Goal: Information Seeking & Learning: Learn about a topic

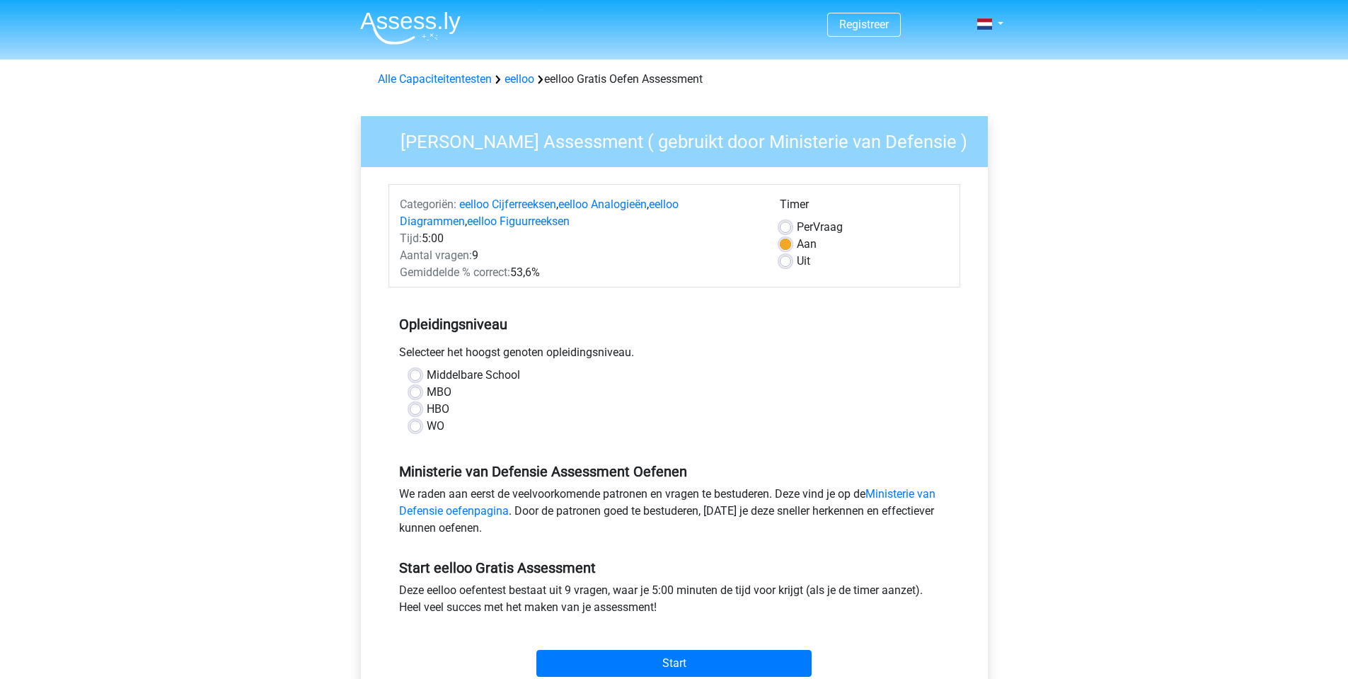
click at [436, 396] on label "MBO" at bounding box center [439, 392] width 25 height 17
click at [421, 396] on input "MBO" at bounding box center [415, 391] width 11 height 14
radio input "true"
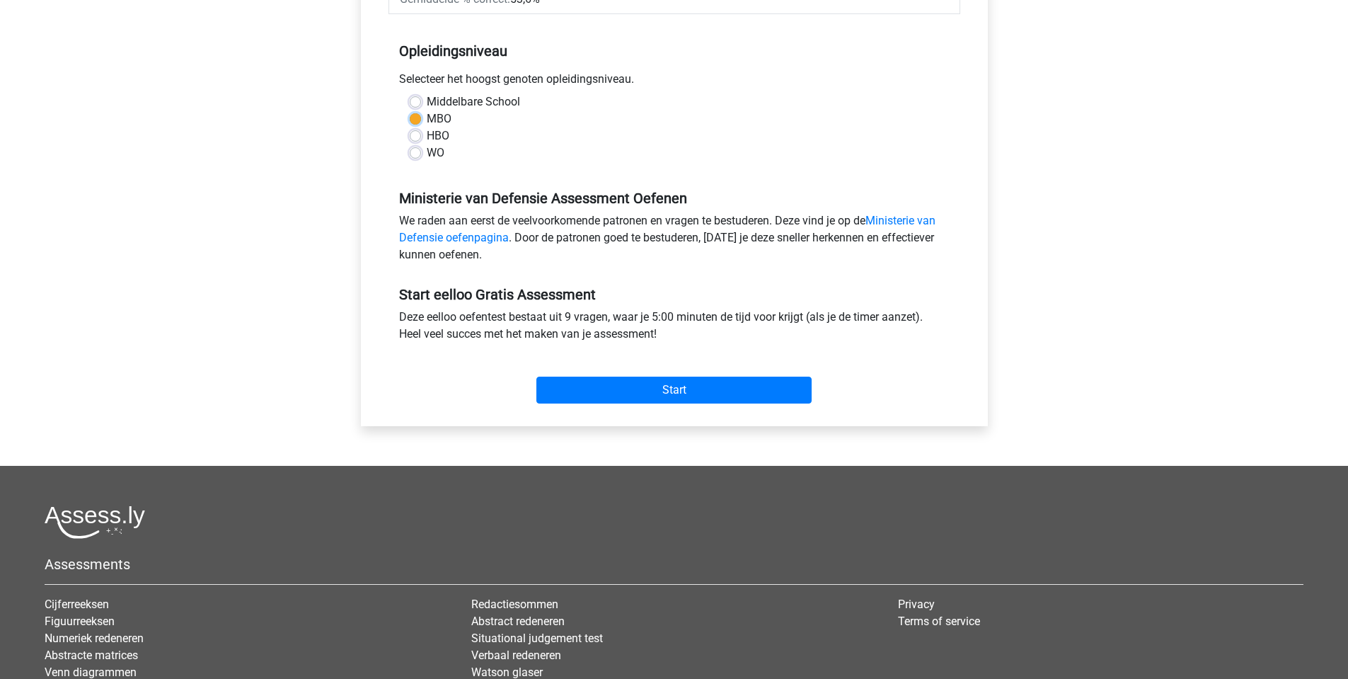
scroll to position [71, 0]
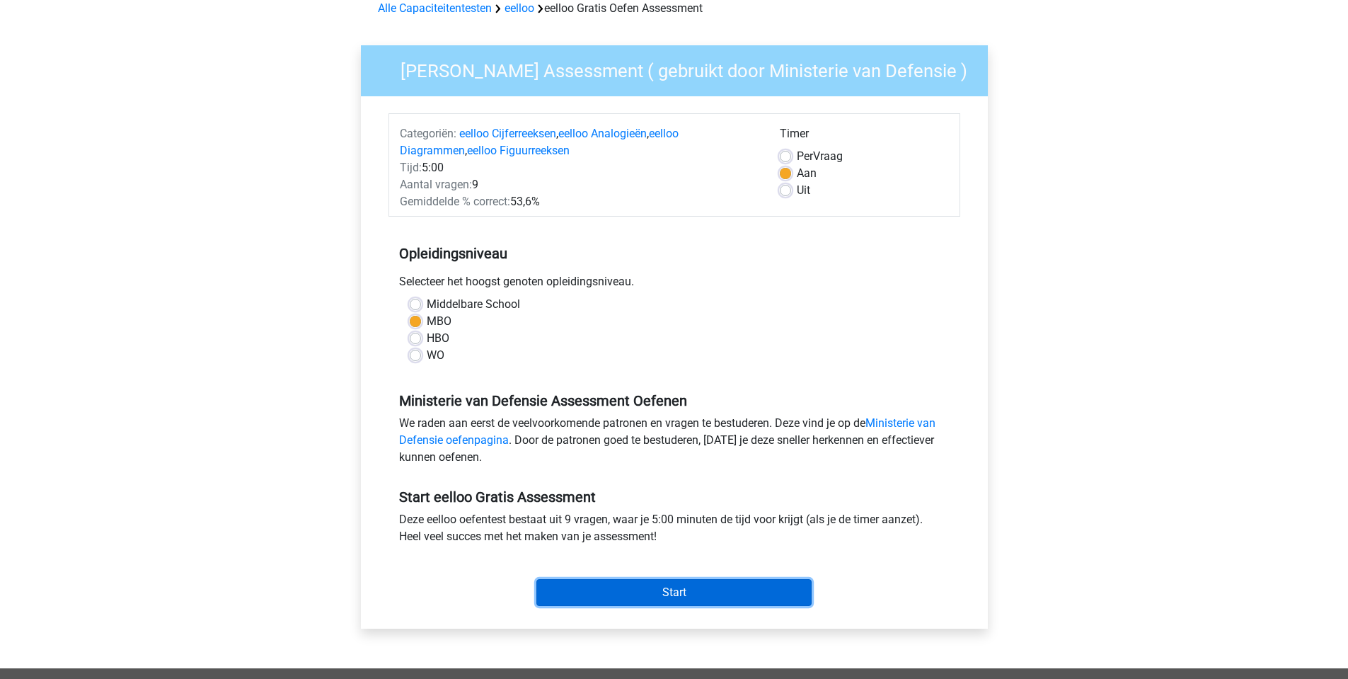
click at [685, 600] on input "Start" at bounding box center [673, 592] width 275 height 27
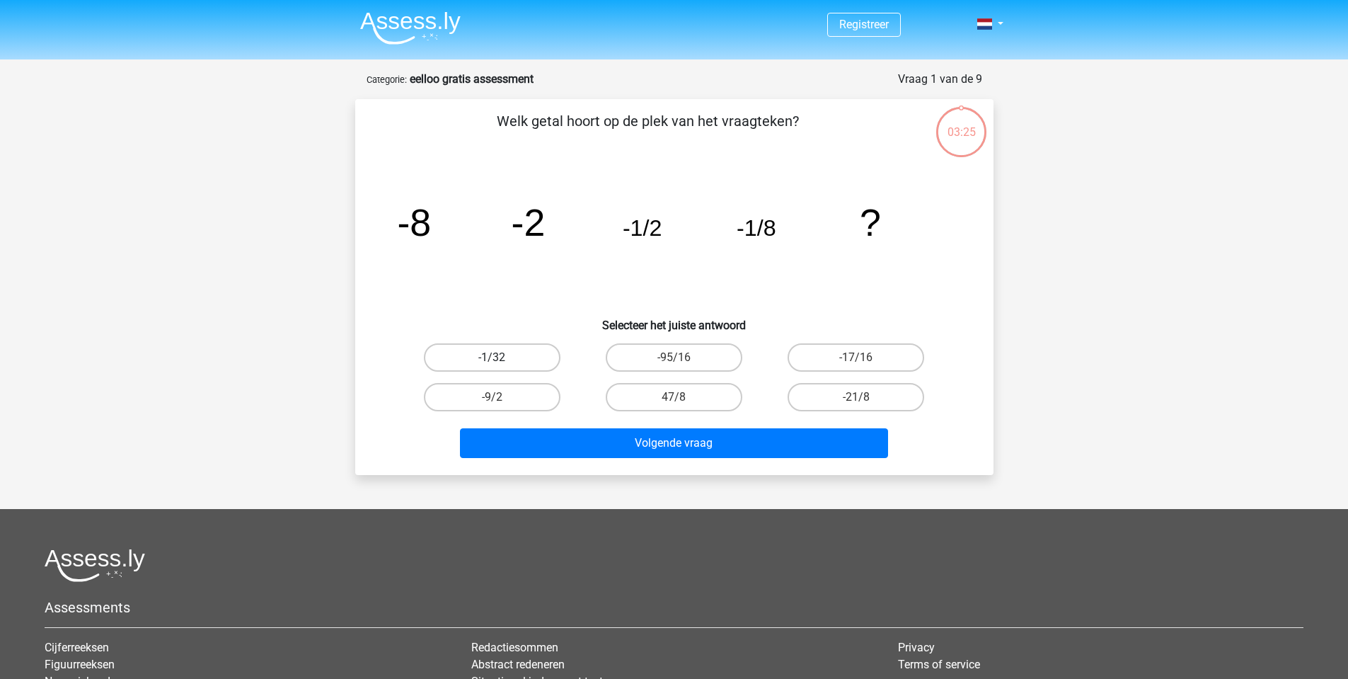
click at [520, 350] on label "-1/32" at bounding box center [492, 357] width 137 height 28
click at [501, 357] on input "-1/32" at bounding box center [496, 361] width 9 height 9
radio input "true"
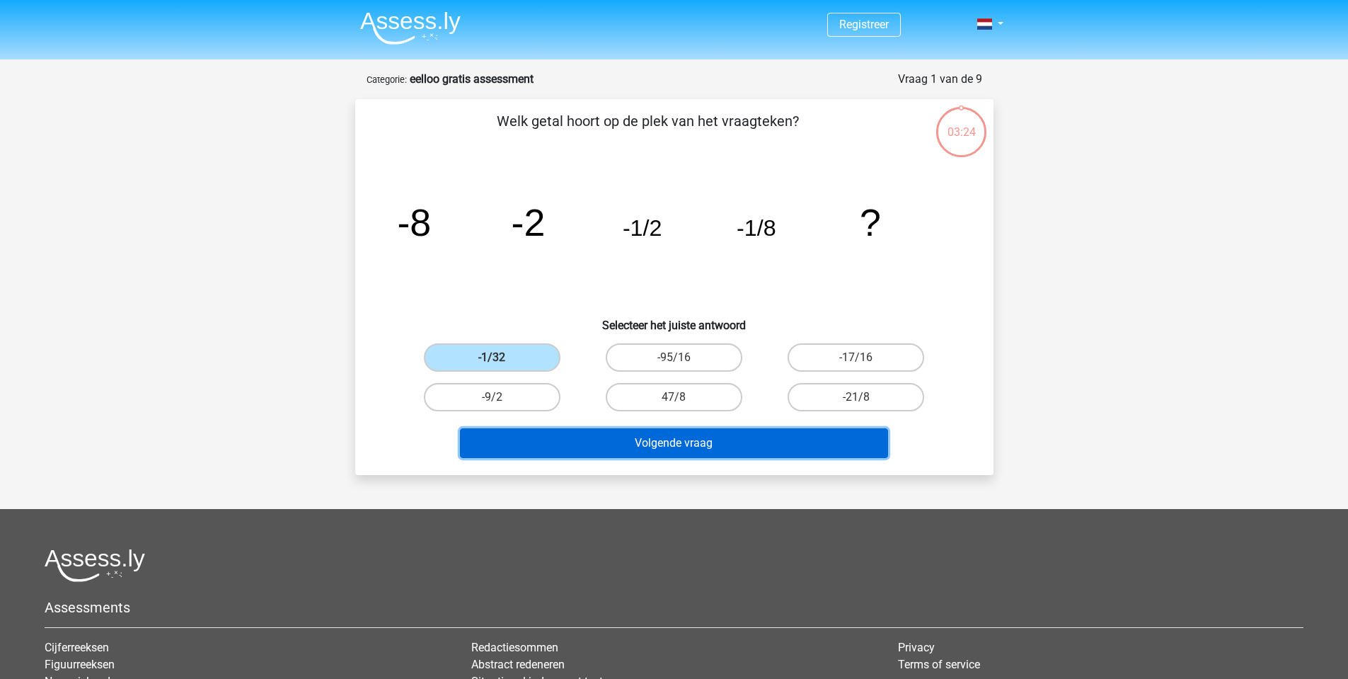
click at [714, 452] on button "Volgende vraag" at bounding box center [674, 443] width 428 height 30
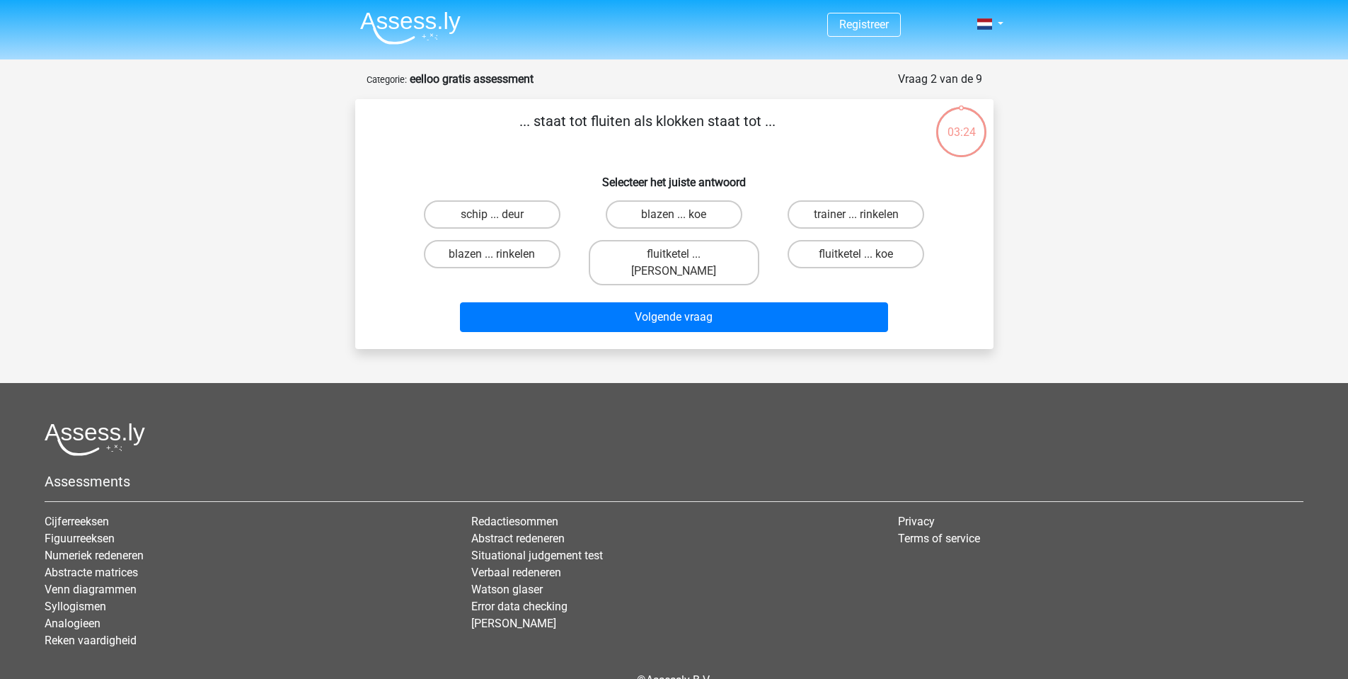
scroll to position [61, 0]
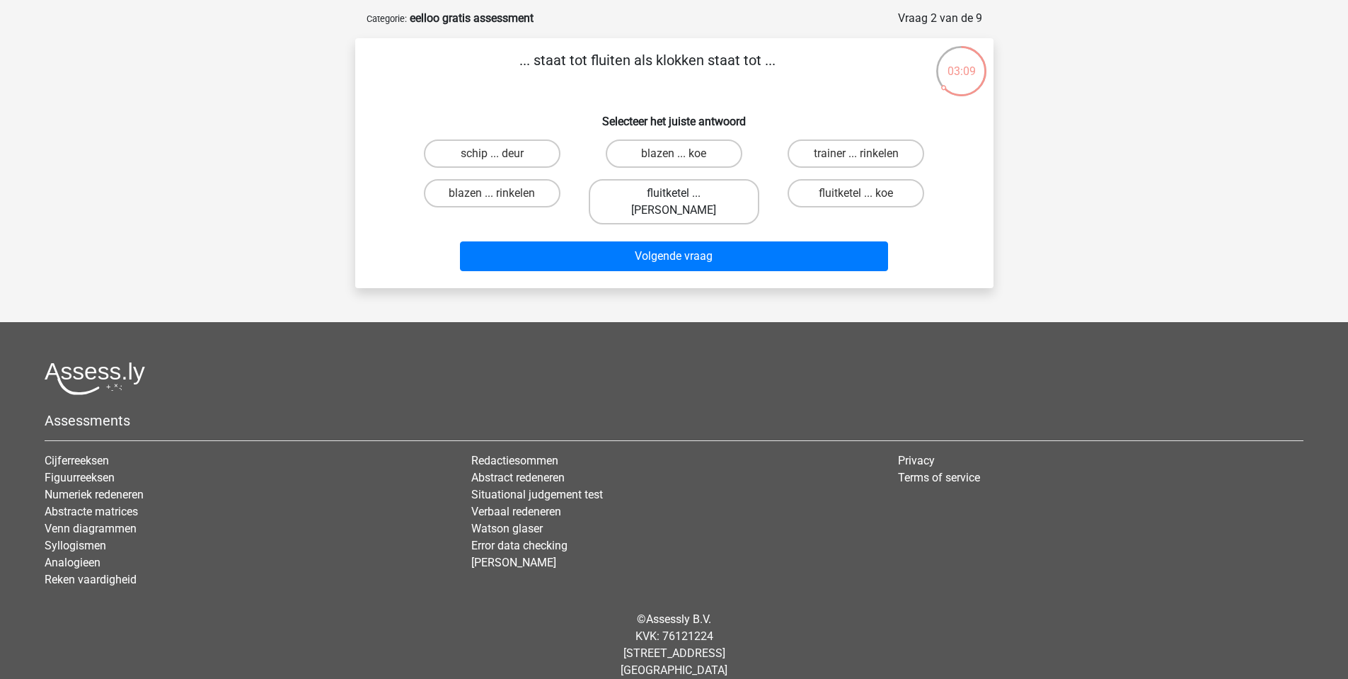
click at [684, 196] on label "fluitketel ... luiden" at bounding box center [674, 201] width 171 height 45
click at [683, 196] on input "fluitketel ... luiden" at bounding box center [678, 197] width 9 height 9
radio input "true"
click at [679, 230] on div "Volgende vraag" at bounding box center [674, 253] width 593 height 47
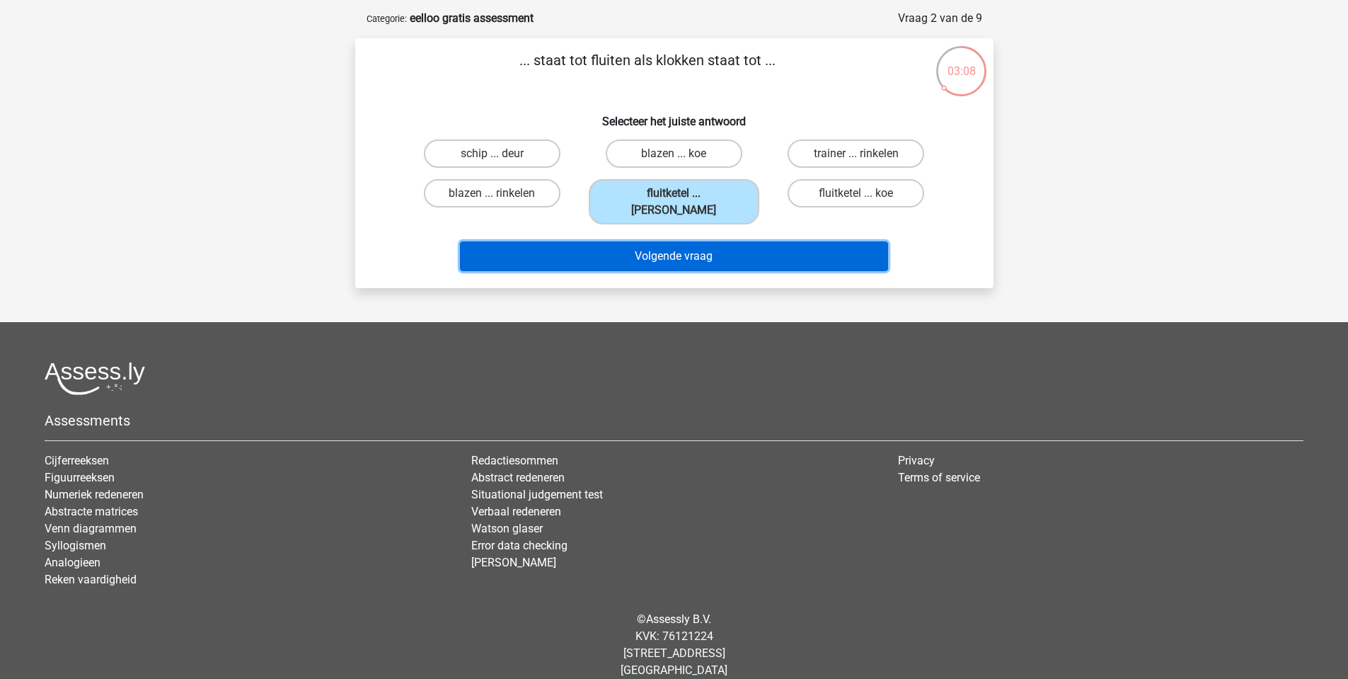
click at [679, 241] on button "Volgende vraag" at bounding box center [674, 256] width 428 height 30
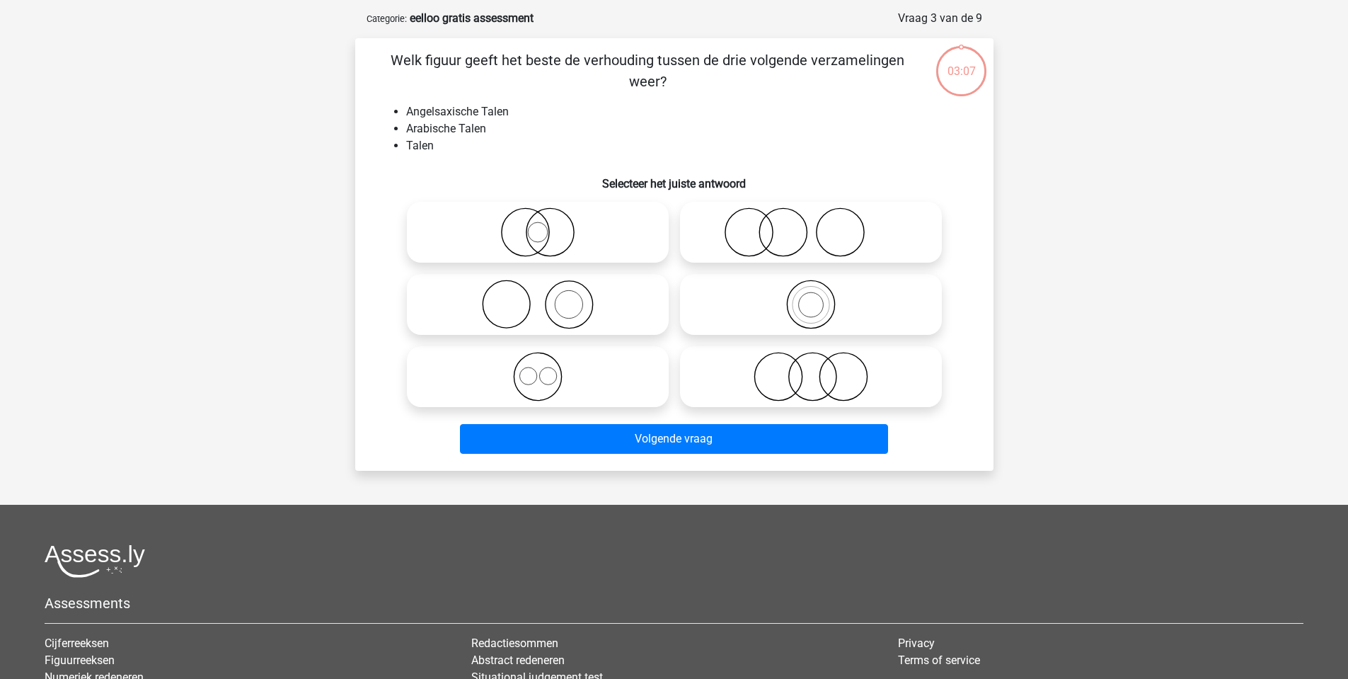
scroll to position [71, 0]
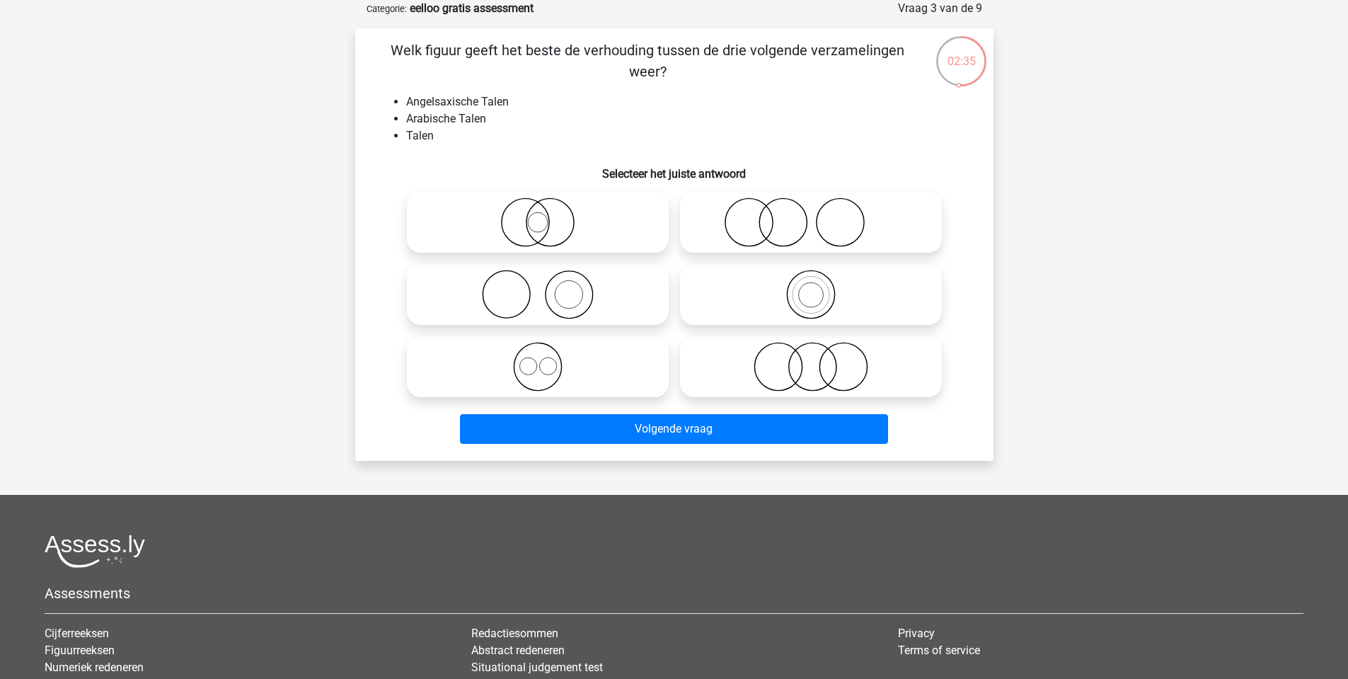
click at [841, 357] on icon at bounding box center [811, 367] width 251 height 50
click at [820, 357] on input "radio" at bounding box center [815, 354] width 9 height 9
radio input "true"
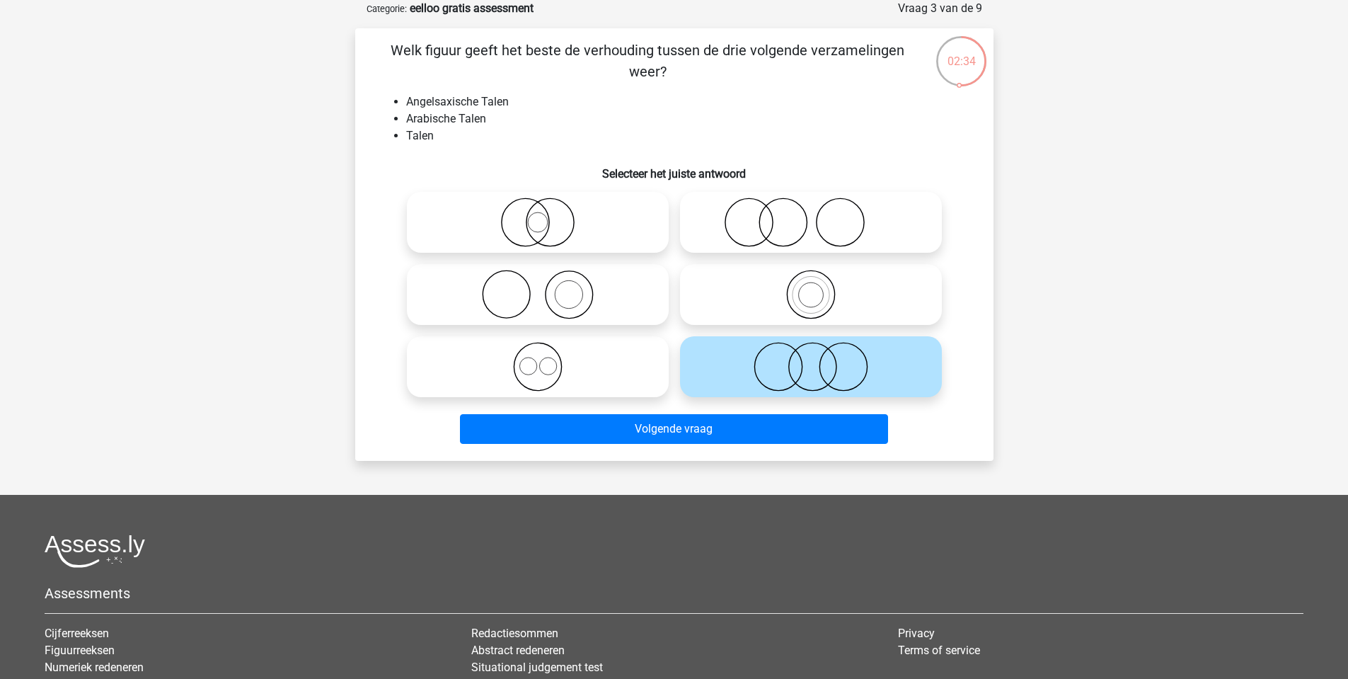
click at [744, 413] on div "Volgende vraag" at bounding box center [674, 426] width 593 height 47
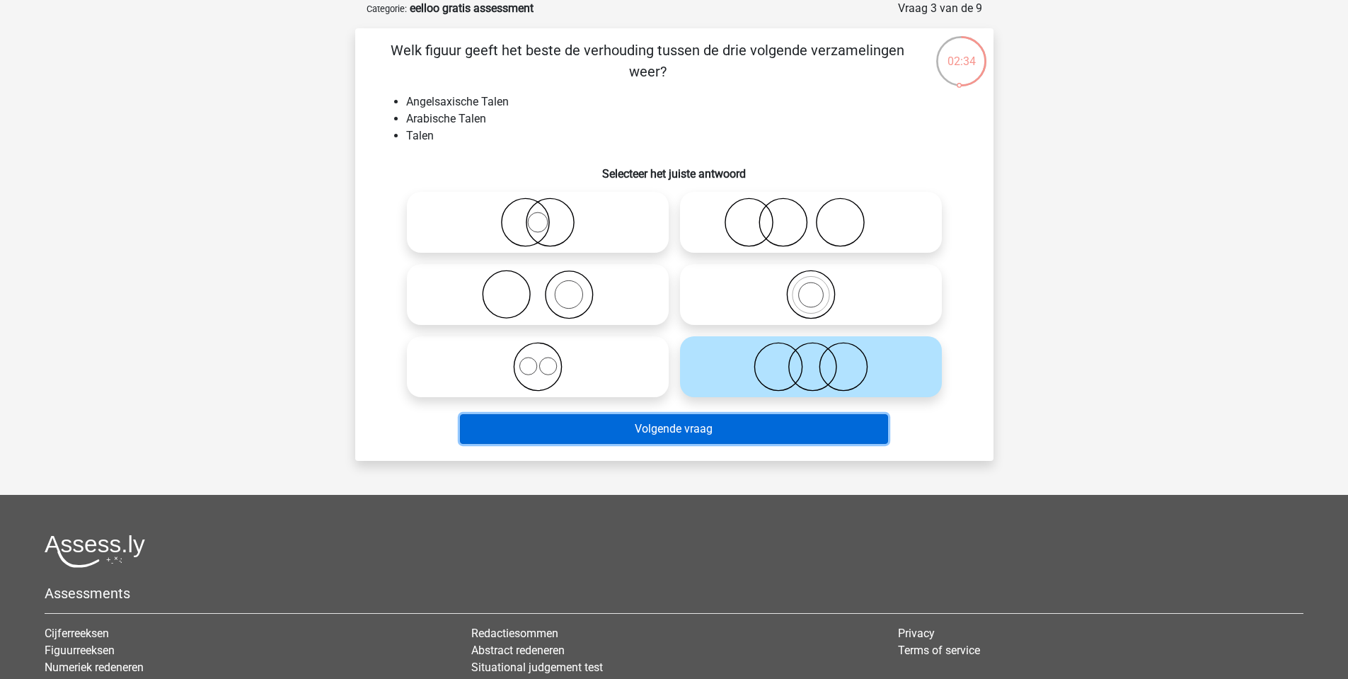
click at [742, 425] on button "Volgende vraag" at bounding box center [674, 429] width 428 height 30
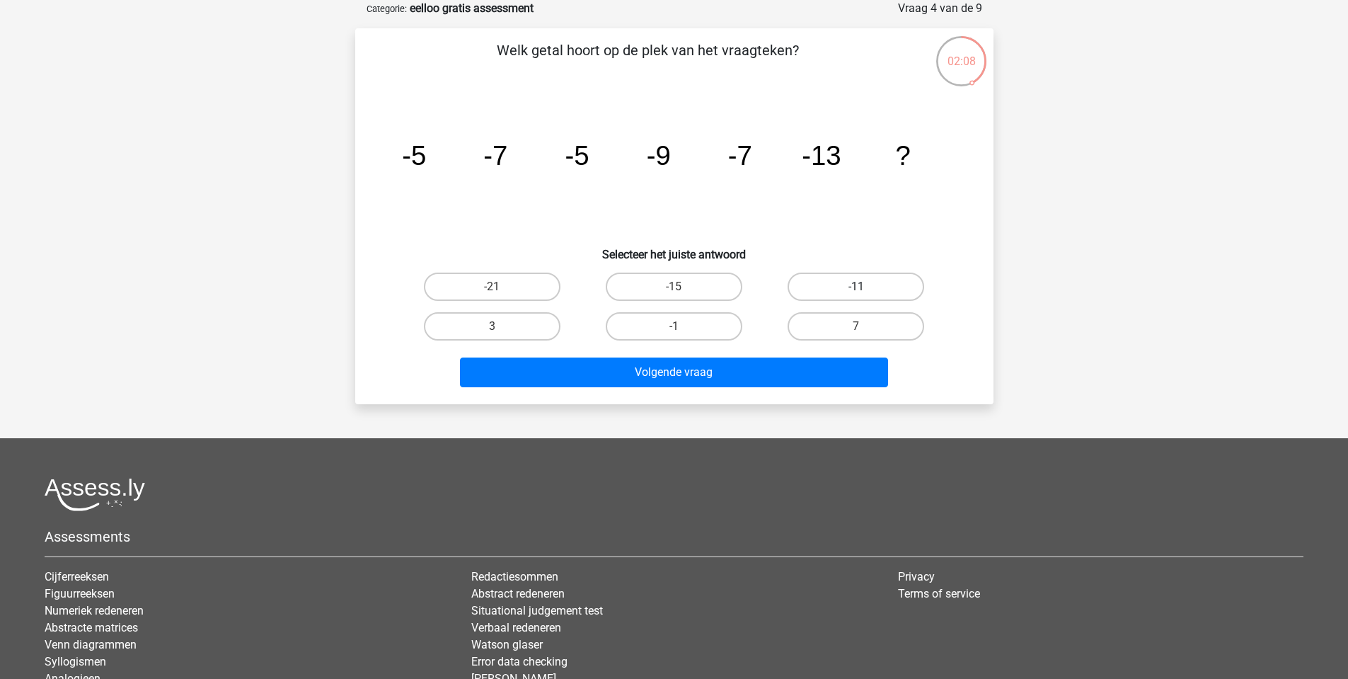
click at [838, 285] on label "-11" at bounding box center [856, 286] width 137 height 28
click at [856, 287] on input "-11" at bounding box center [860, 291] width 9 height 9
radio input "true"
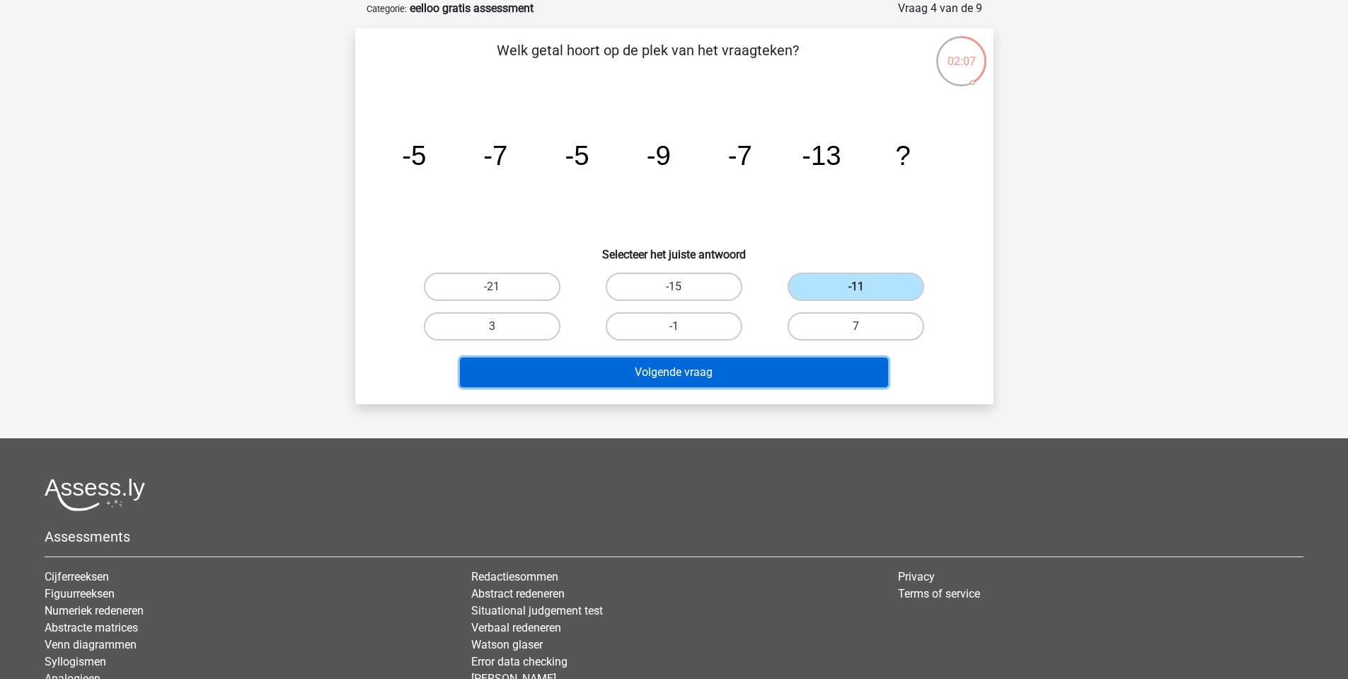
click at [760, 375] on button "Volgende vraag" at bounding box center [674, 372] width 428 height 30
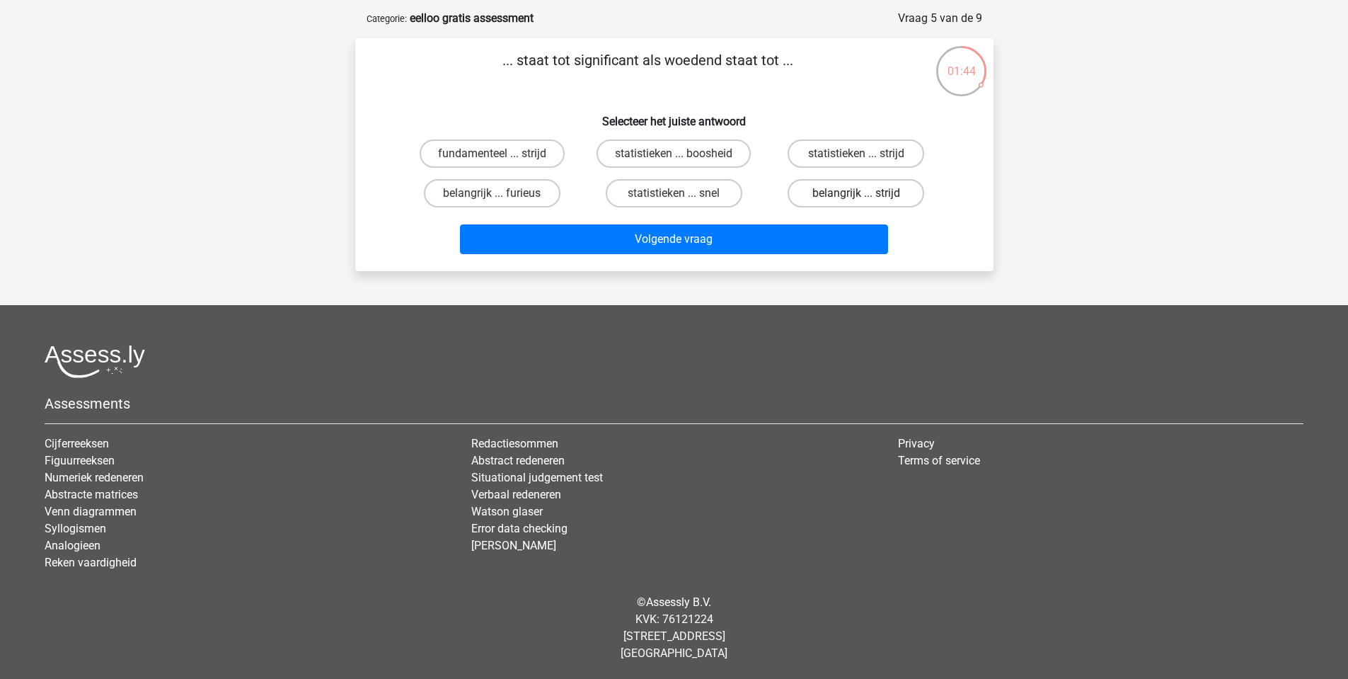
click at [844, 180] on label "belangrijk ... strijd" at bounding box center [856, 193] width 137 height 28
click at [856, 193] on input "belangrijk ... strijd" at bounding box center [860, 197] width 9 height 9
radio input "true"
click at [812, 220] on div "Volgende vraag" at bounding box center [674, 236] width 593 height 47
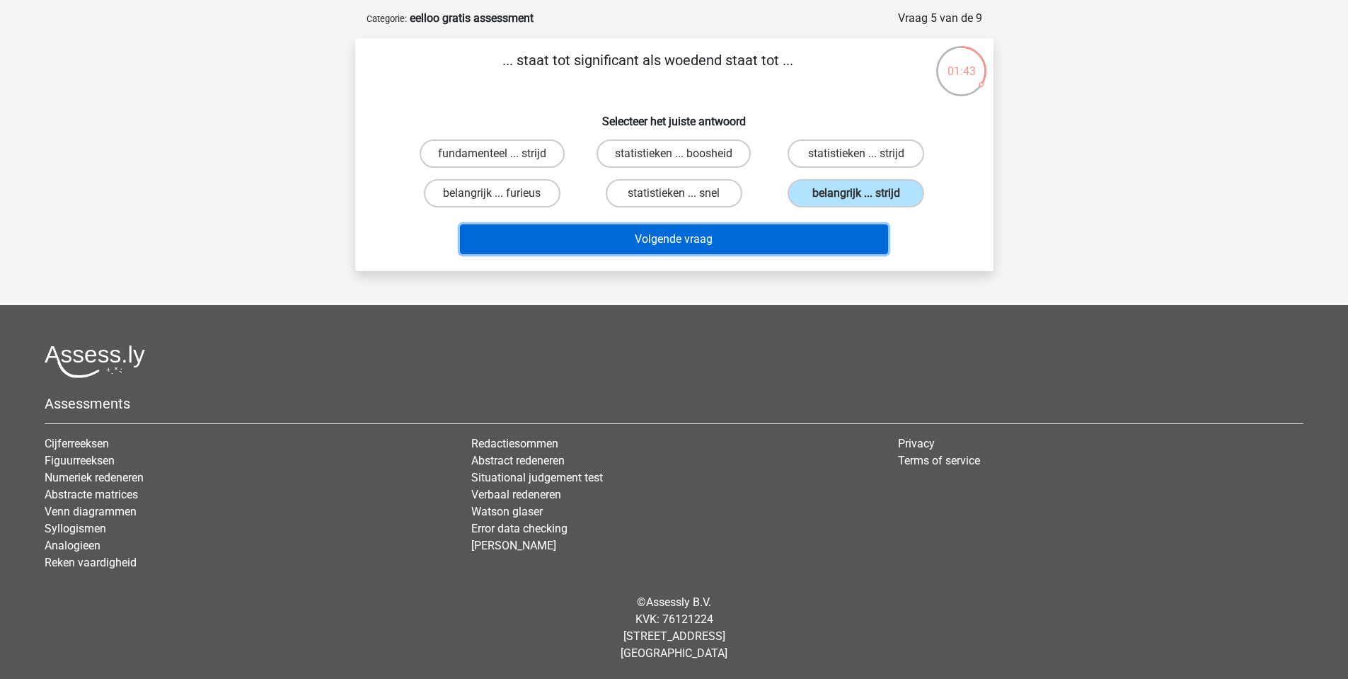
click at [807, 228] on button "Volgende vraag" at bounding box center [674, 239] width 428 height 30
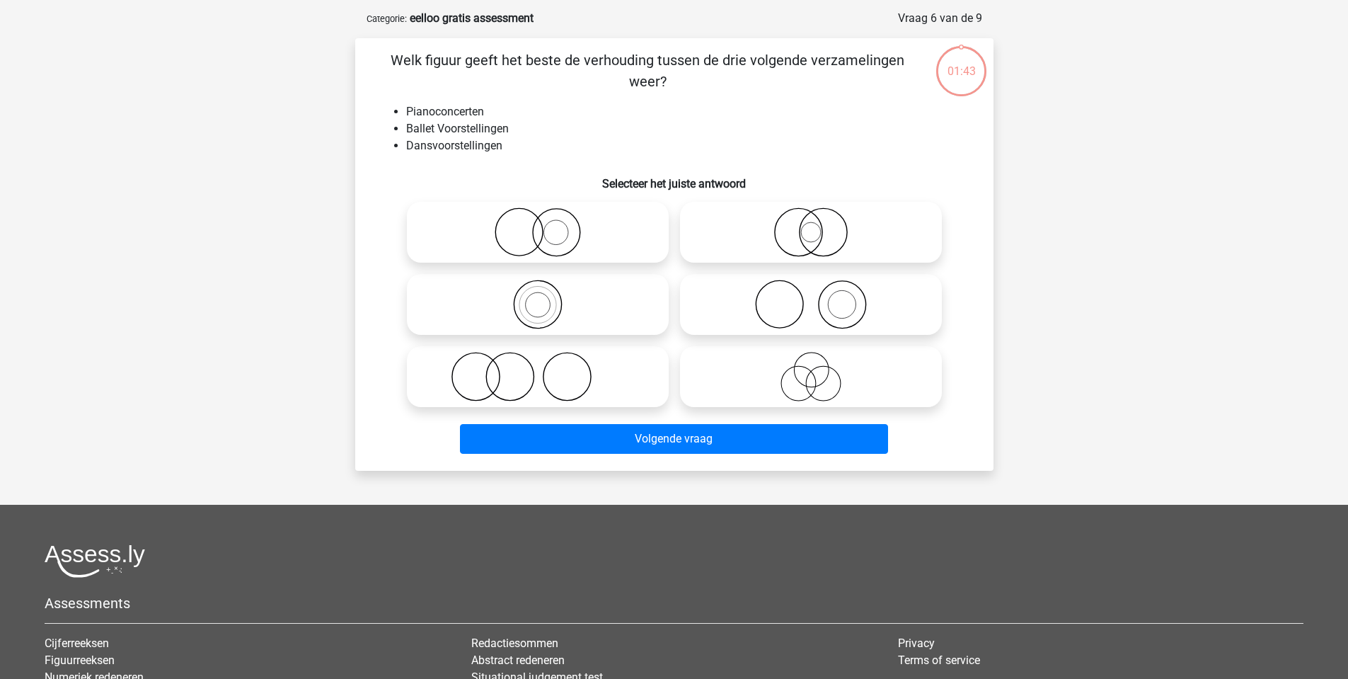
scroll to position [71, 0]
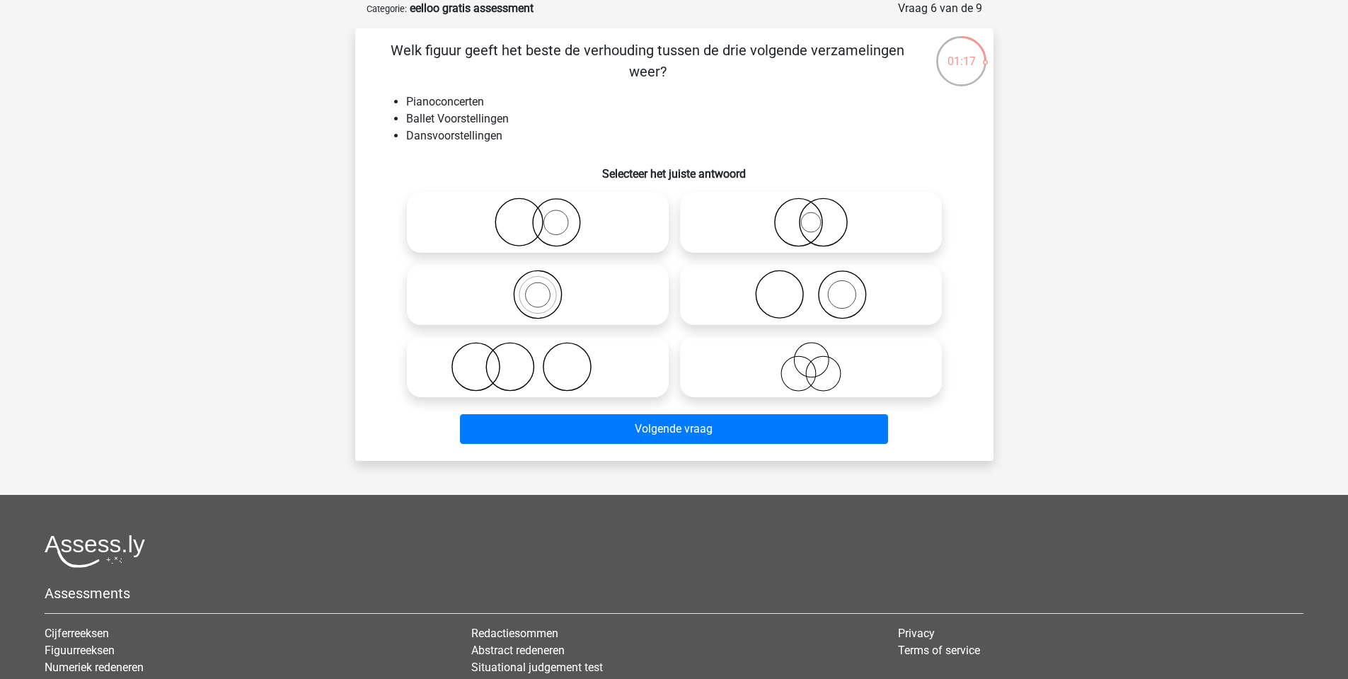
click at [807, 212] on icon at bounding box center [811, 222] width 251 height 50
click at [811, 212] on input "radio" at bounding box center [815, 210] width 9 height 9
radio input "true"
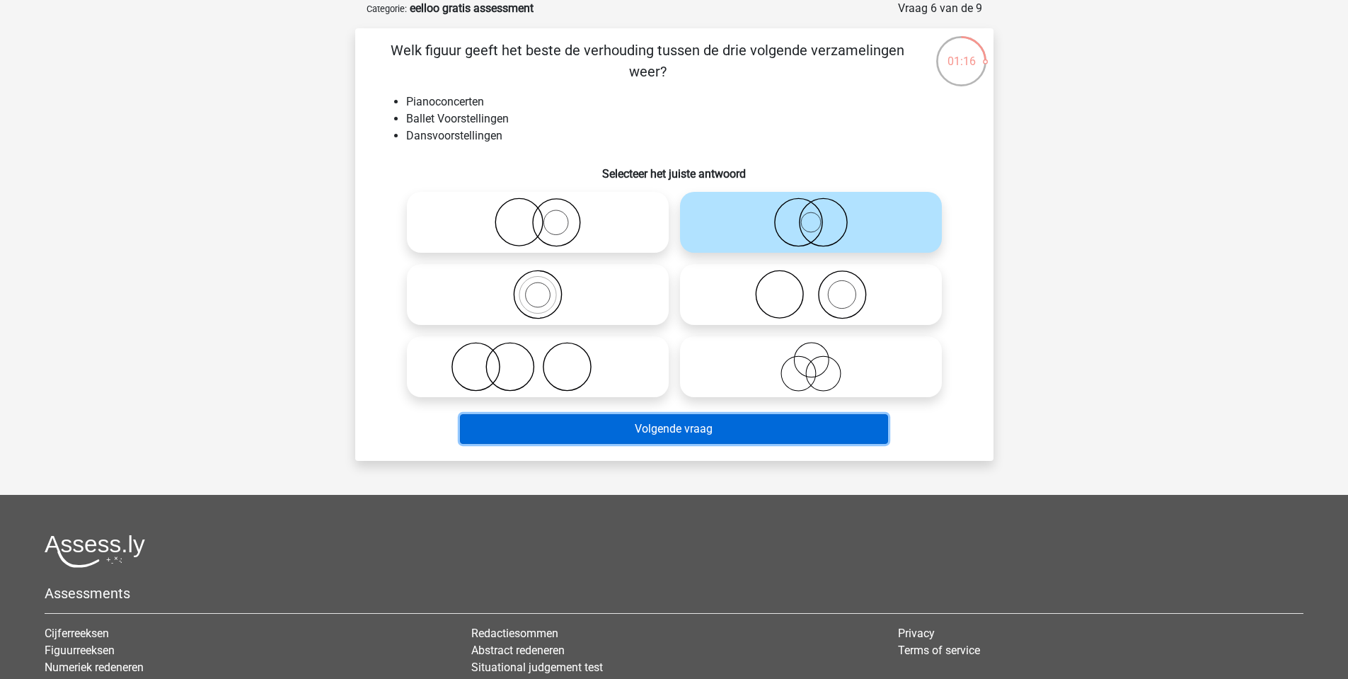
click at [727, 426] on button "Volgende vraag" at bounding box center [674, 429] width 428 height 30
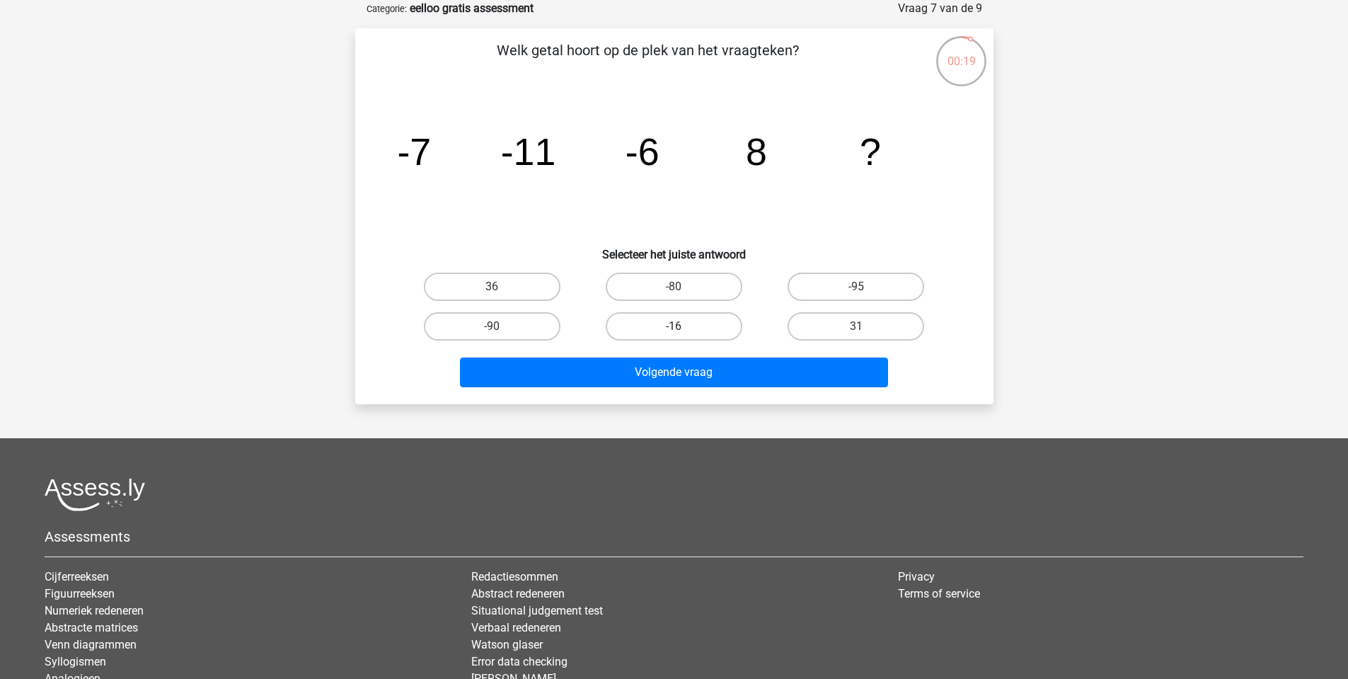
click at [711, 324] on label "-16" at bounding box center [674, 326] width 137 height 28
click at [683, 326] on input "-16" at bounding box center [678, 330] width 9 height 9
radio input "true"
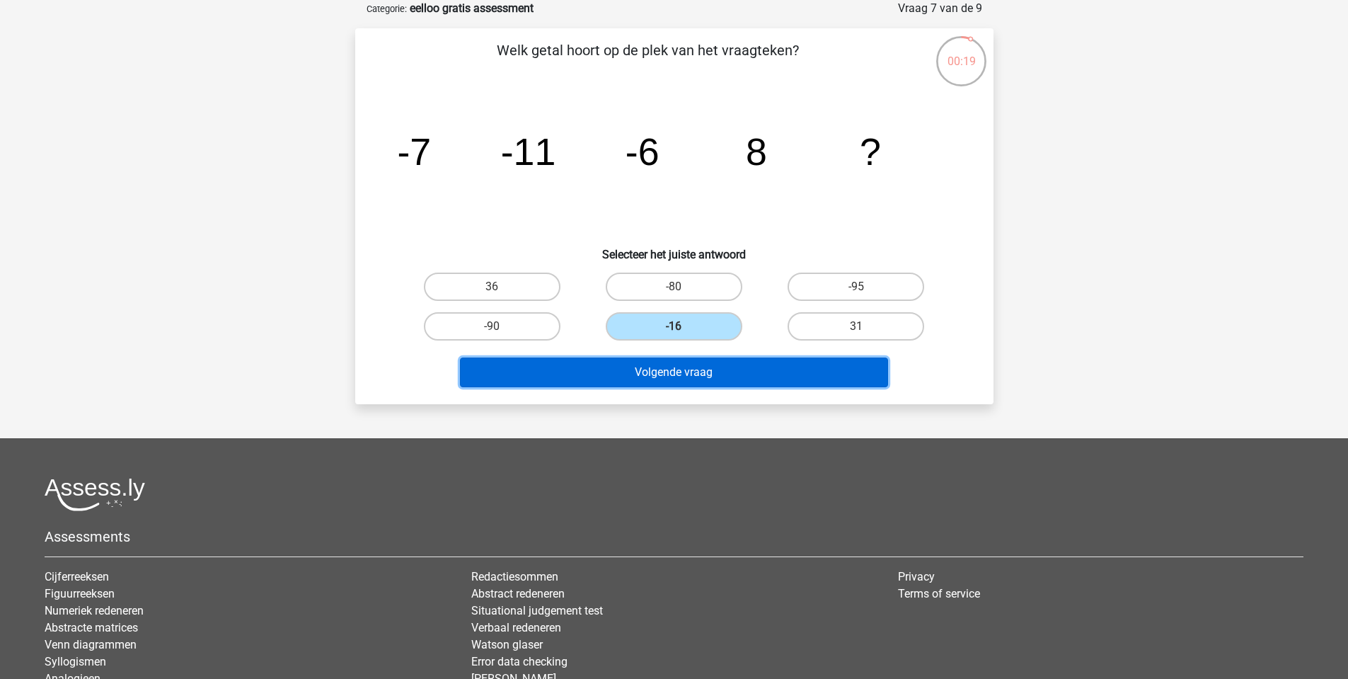
click at [698, 364] on button "Volgende vraag" at bounding box center [674, 372] width 428 height 30
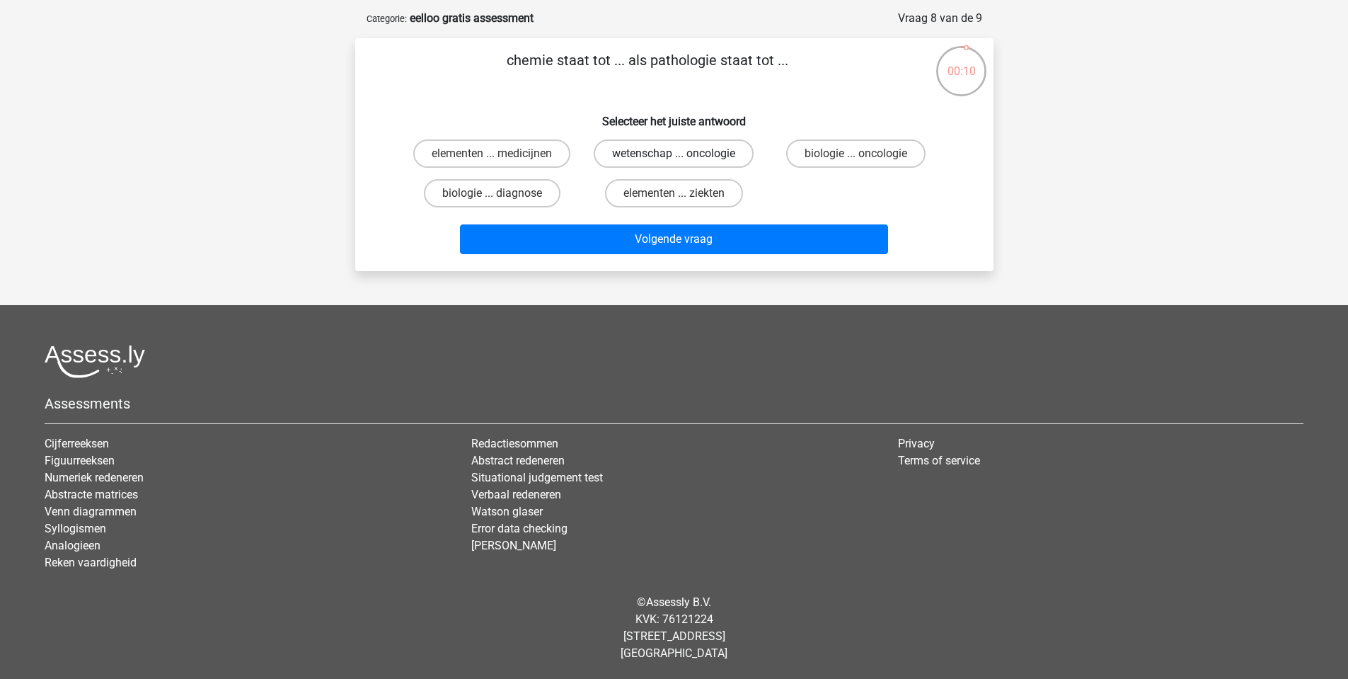
click at [694, 154] on label "wetenschap ... oncologie" at bounding box center [674, 153] width 160 height 28
click at [683, 154] on input "wetenschap ... oncologie" at bounding box center [678, 158] width 9 height 9
radio input "true"
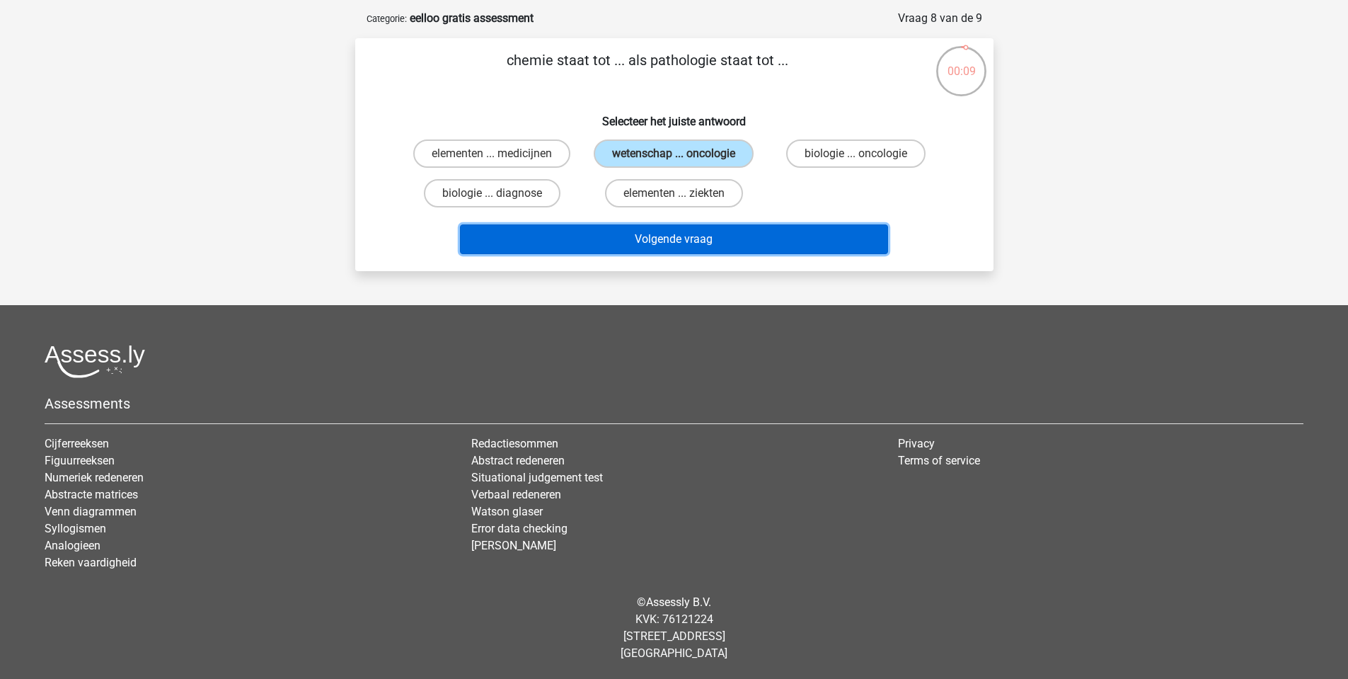
click at [683, 231] on button "Volgende vraag" at bounding box center [674, 239] width 428 height 30
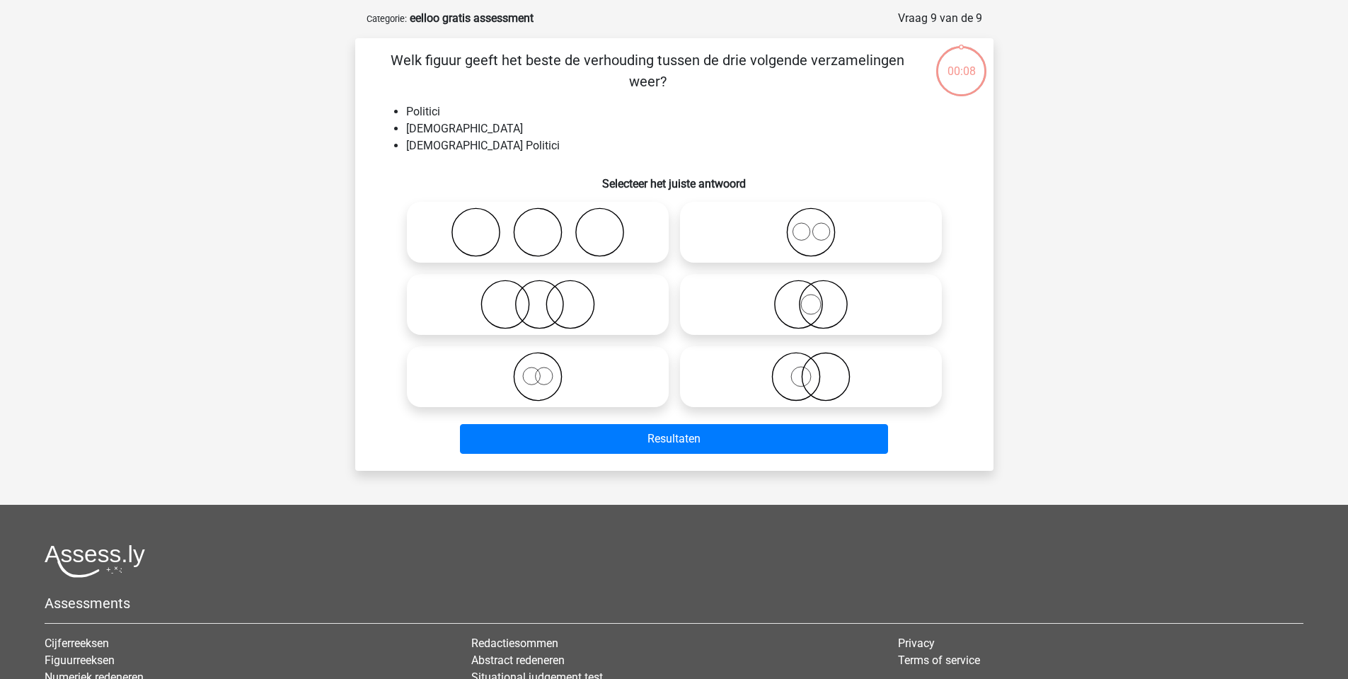
scroll to position [71, 0]
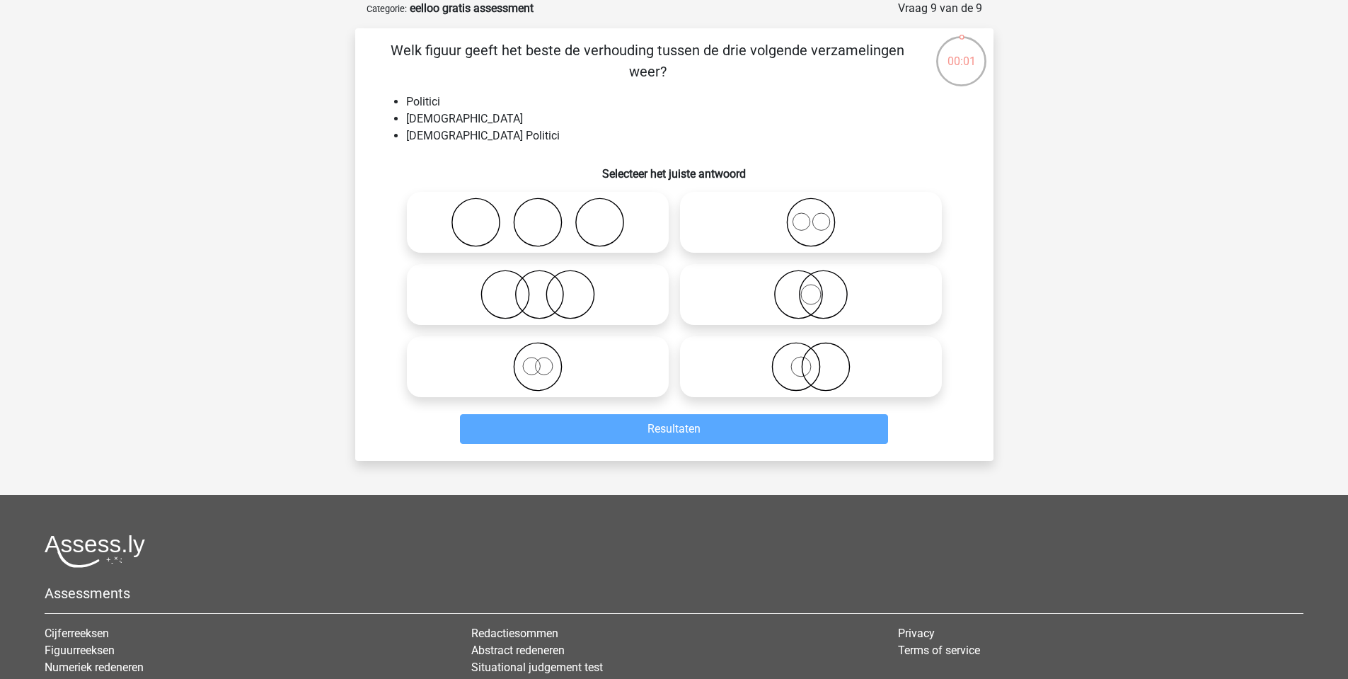
click at [575, 277] on icon at bounding box center [538, 295] width 251 height 50
click at [547, 278] on input "radio" at bounding box center [542, 282] width 9 height 9
radio input "true"
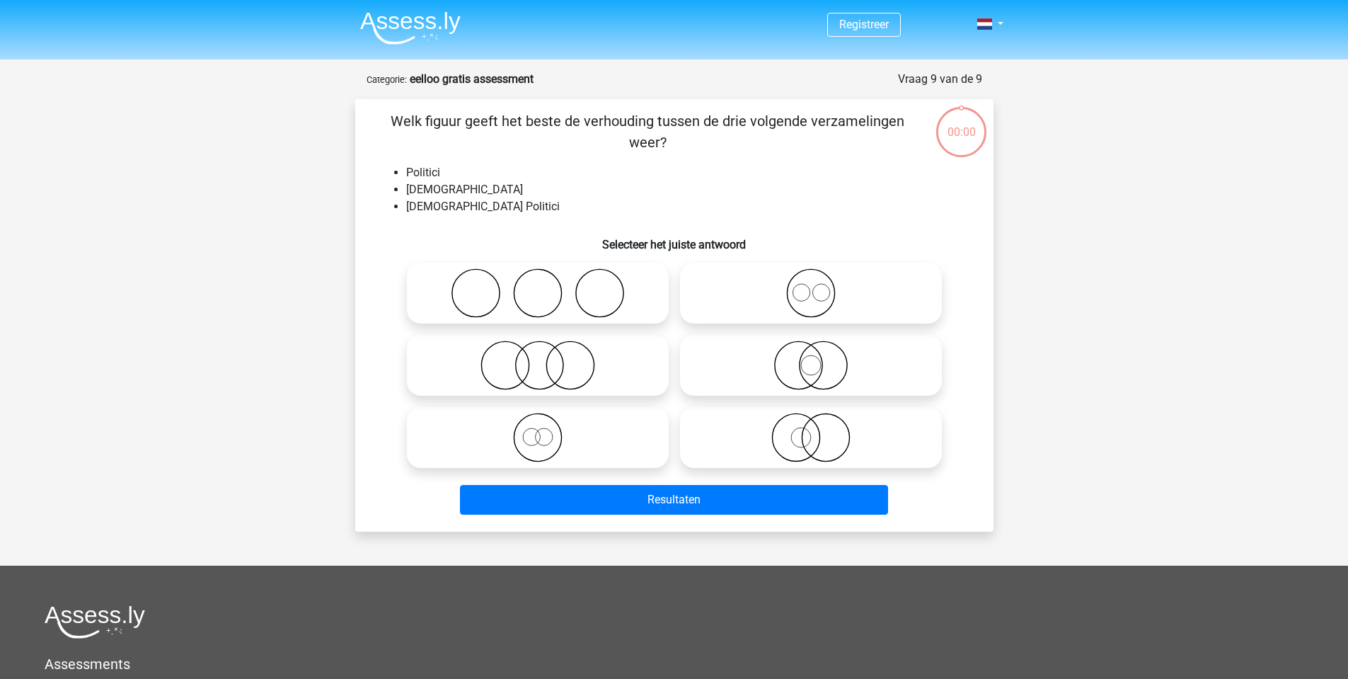
scroll to position [71, 0]
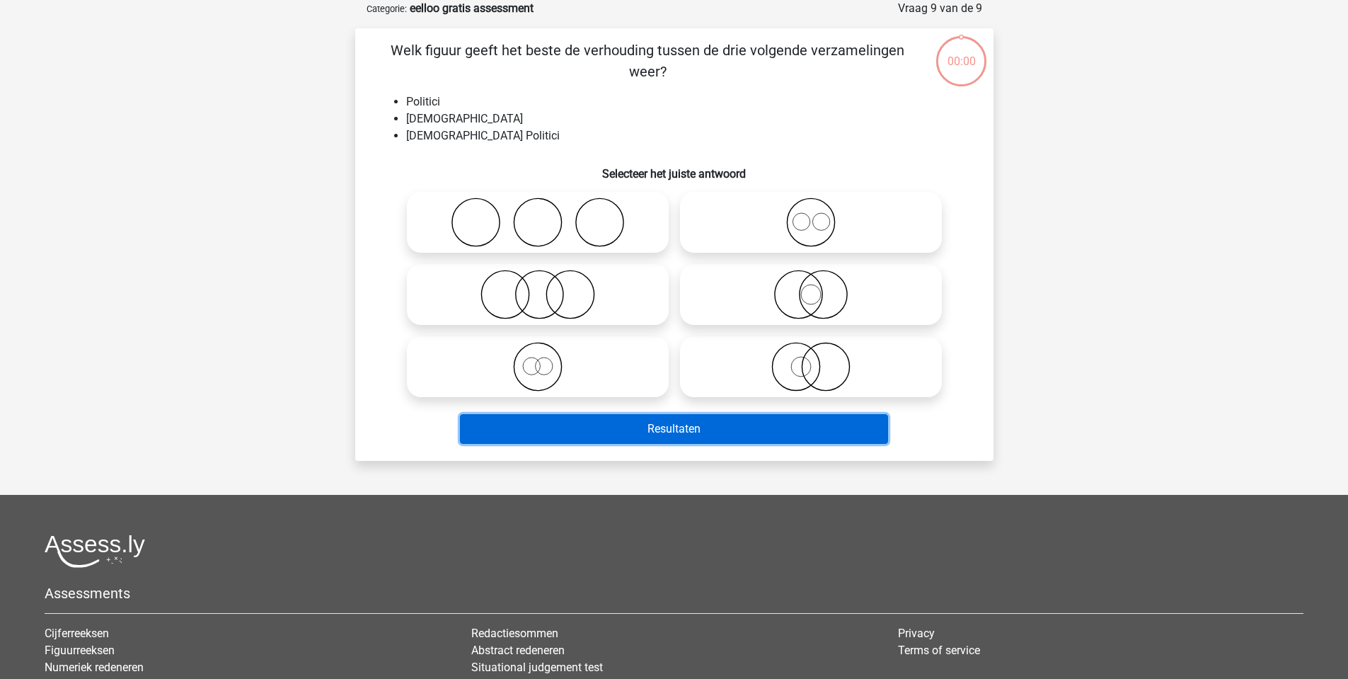
click at [675, 432] on button "Resultaten" at bounding box center [674, 429] width 428 height 30
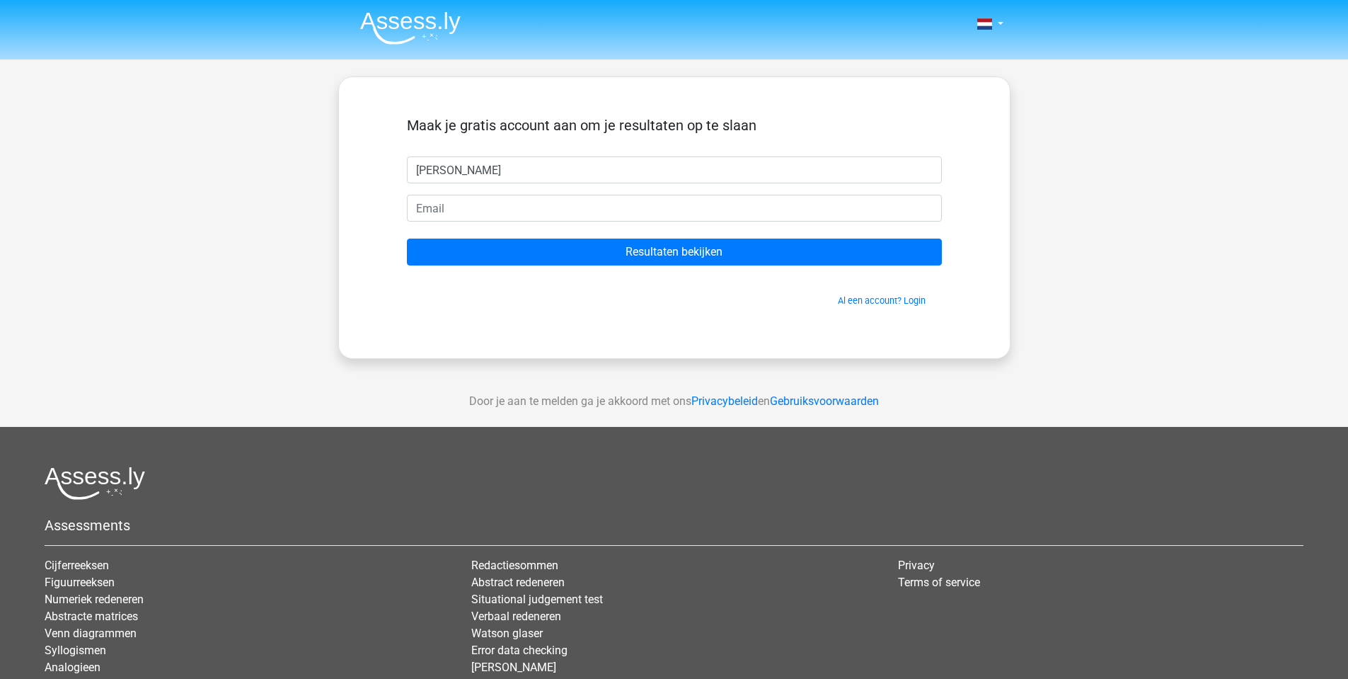
type input "lars"
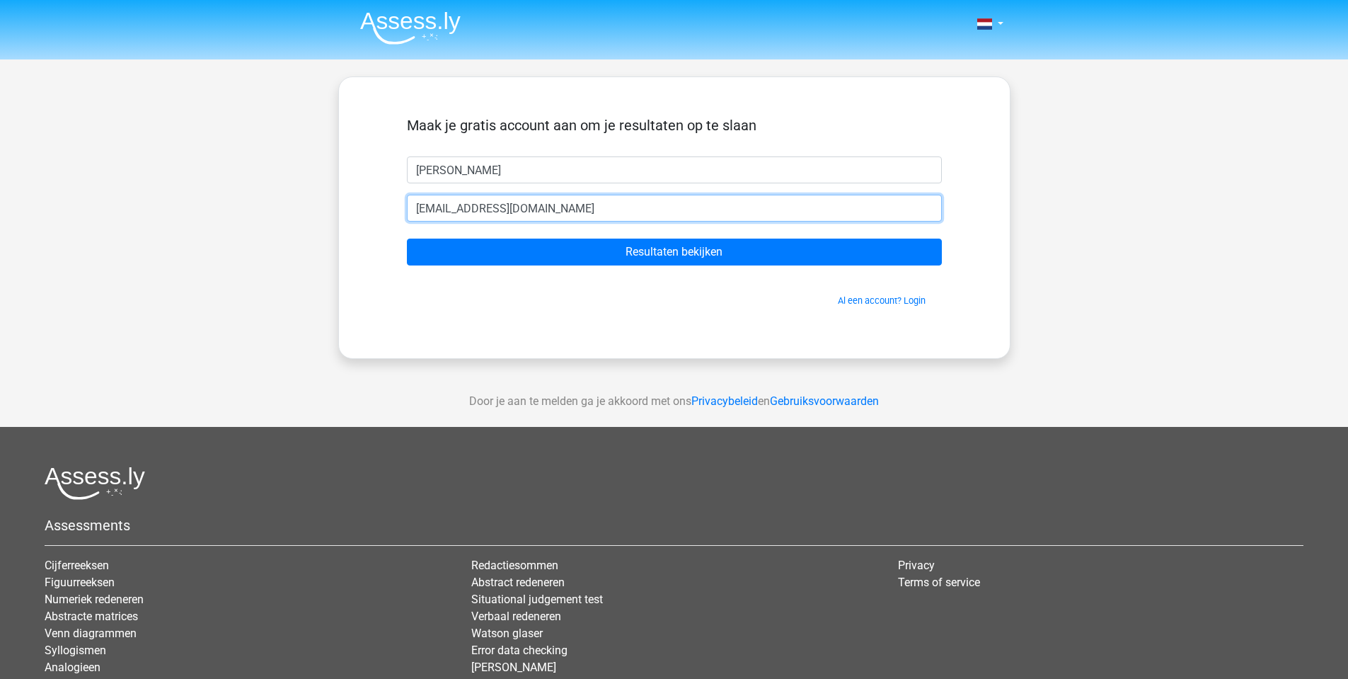
type input "samielghouslie@gmail.com"
click at [407, 238] on input "Resultaten bekijken" at bounding box center [674, 251] width 535 height 27
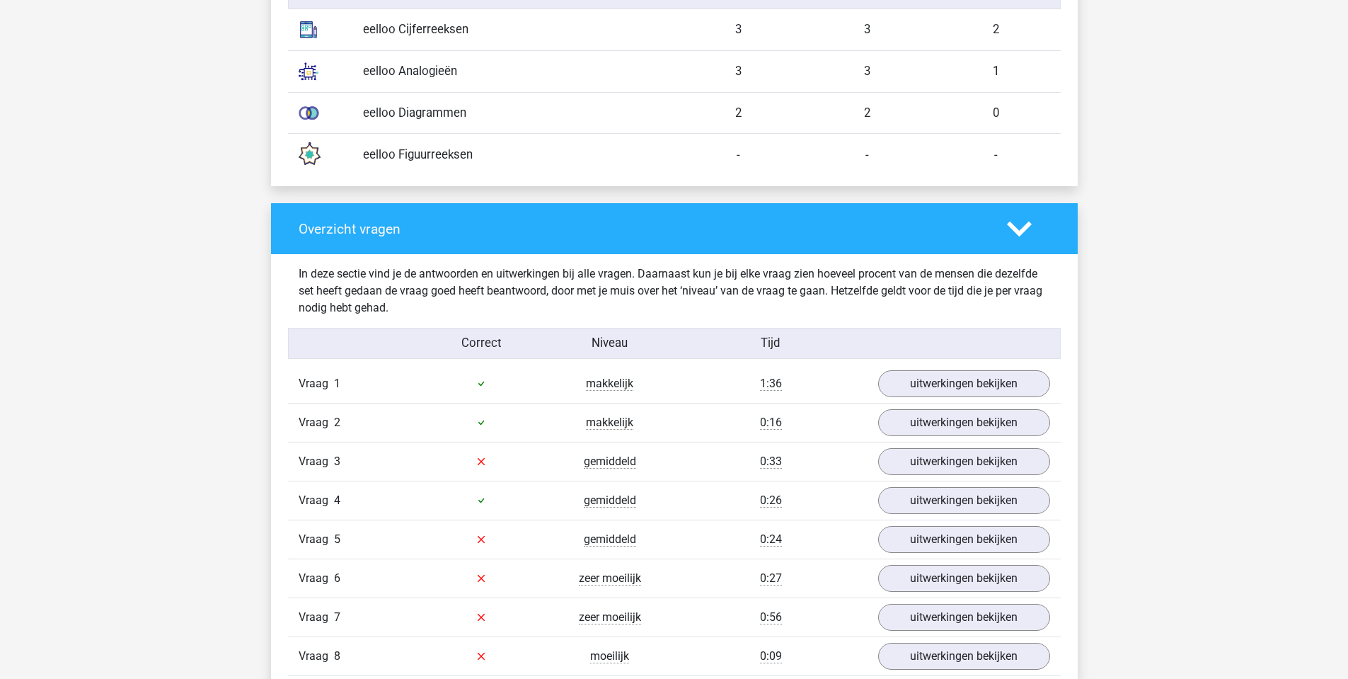
scroll to position [1415, 0]
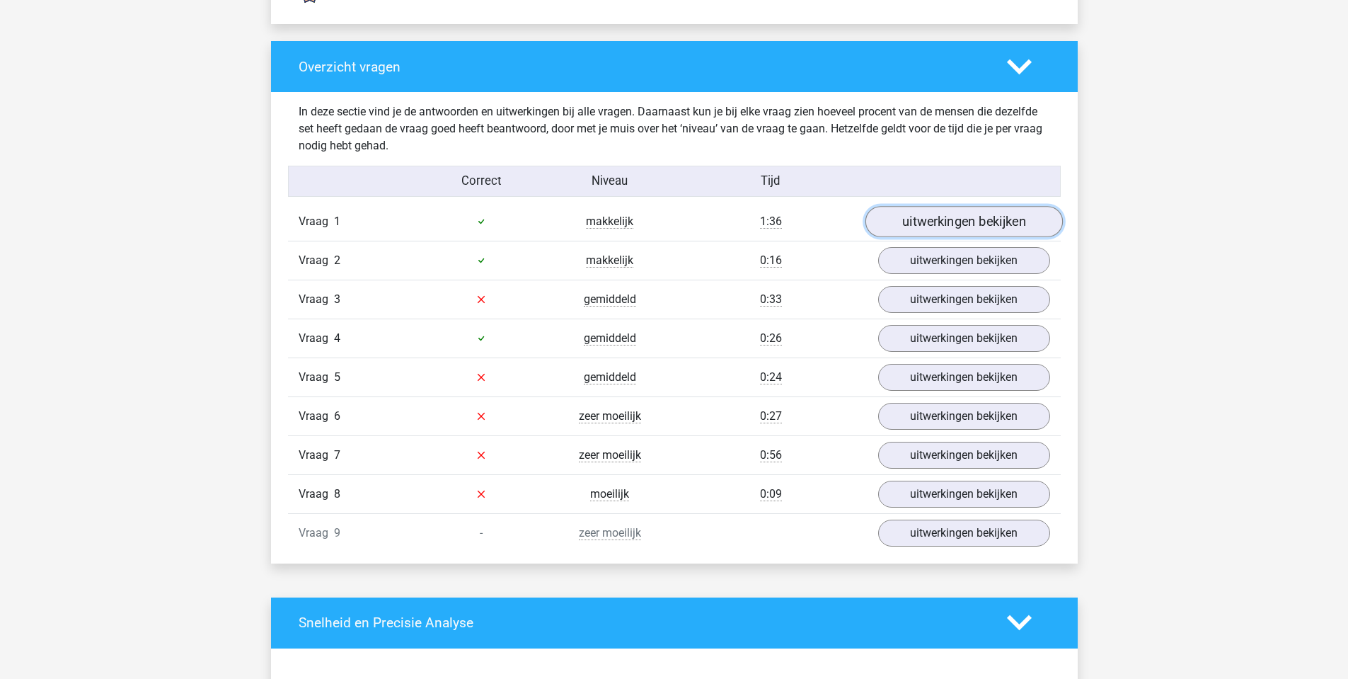
click at [922, 228] on link "uitwerkingen bekijken" at bounding box center [963, 221] width 197 height 31
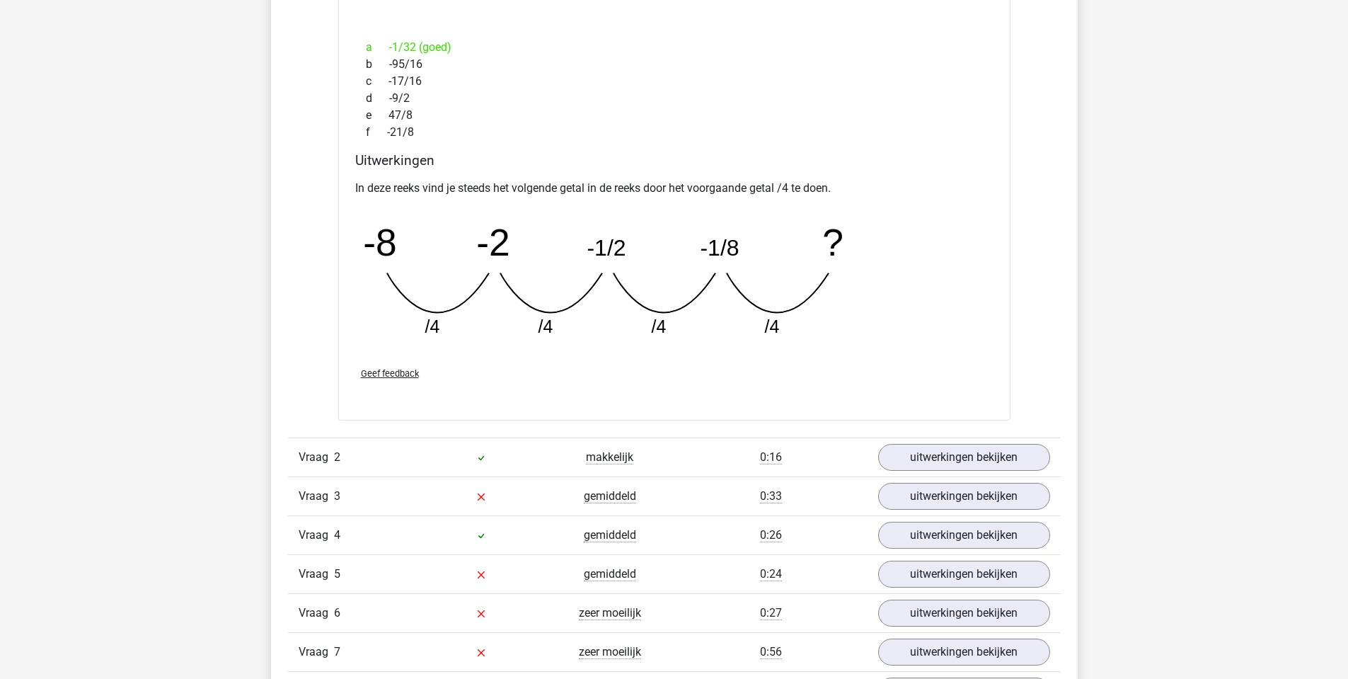
scroll to position [1840, 0]
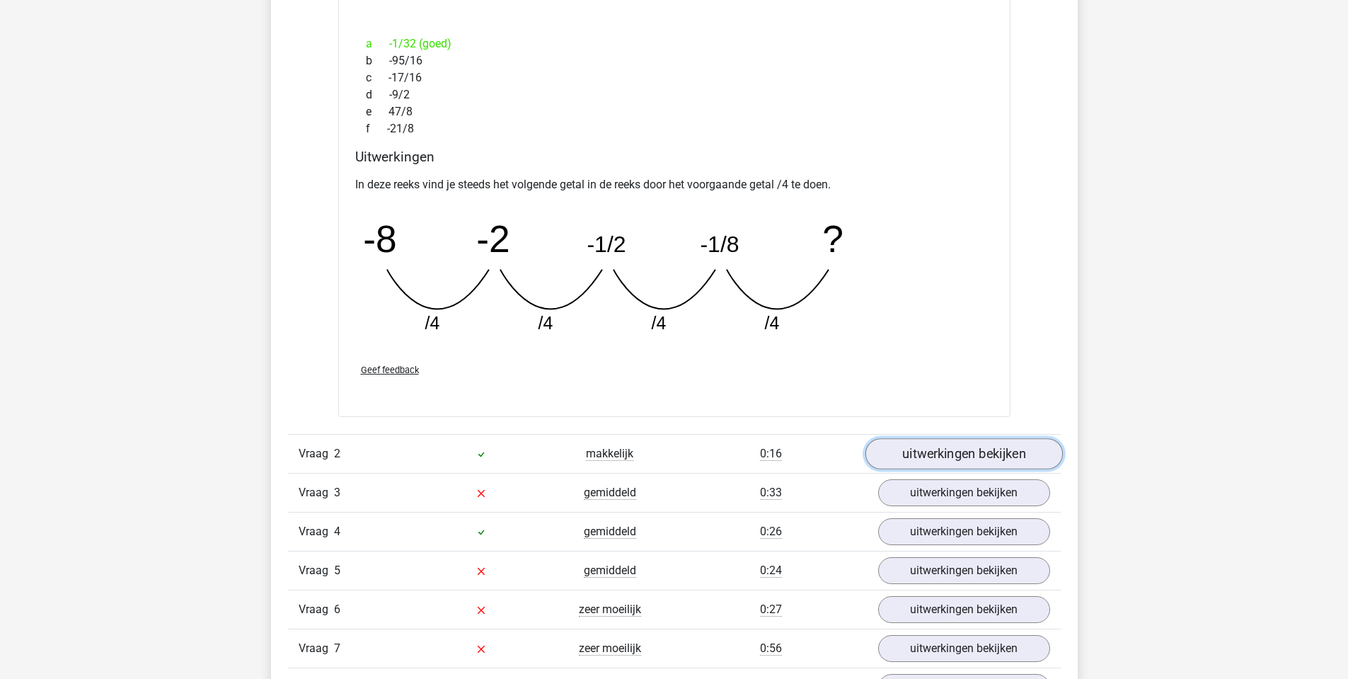
click at [943, 447] on link "uitwerkingen bekijken" at bounding box center [963, 453] width 197 height 31
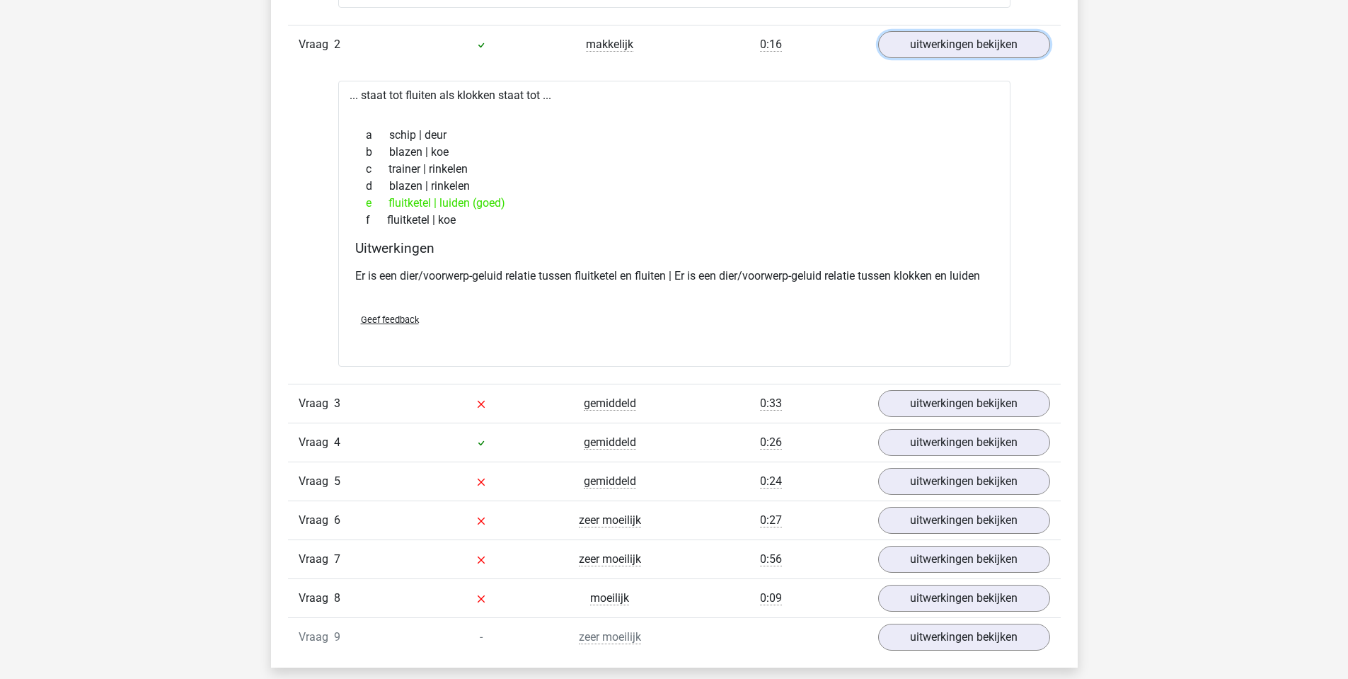
scroll to position [2265, 0]
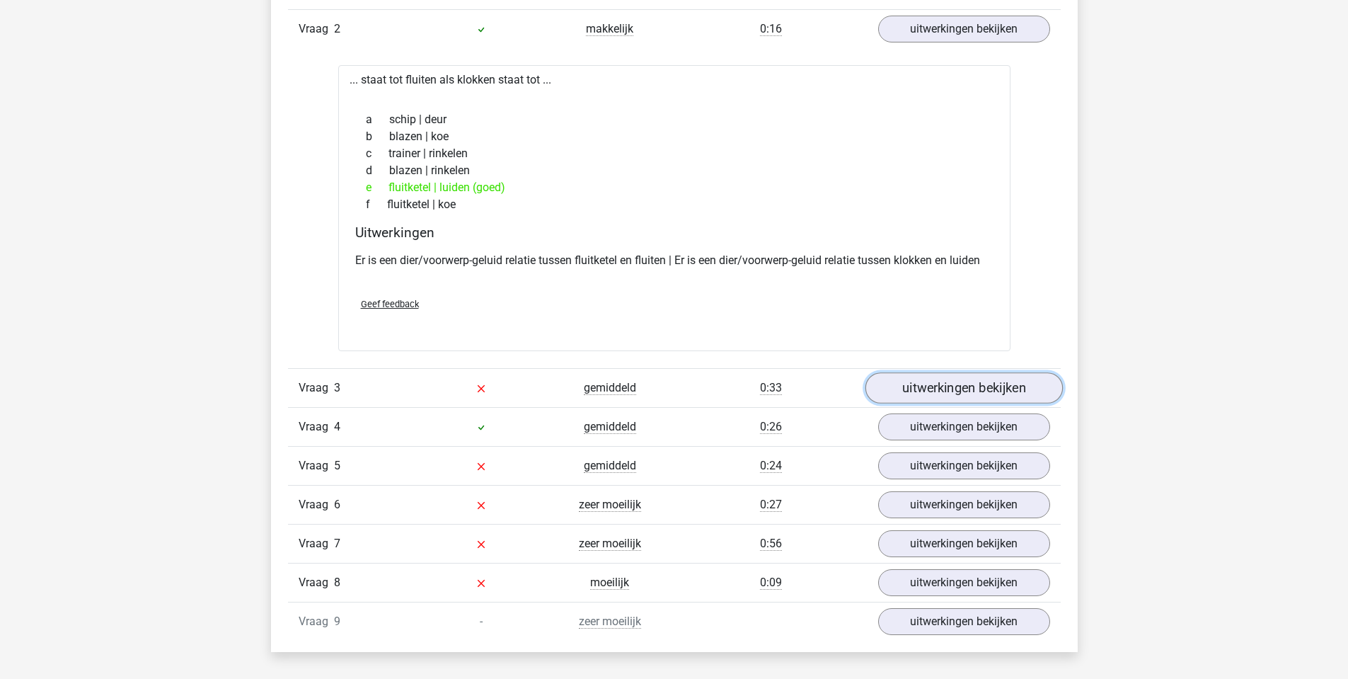
click at [955, 391] on link "uitwerkingen bekijken" at bounding box center [963, 388] width 197 height 31
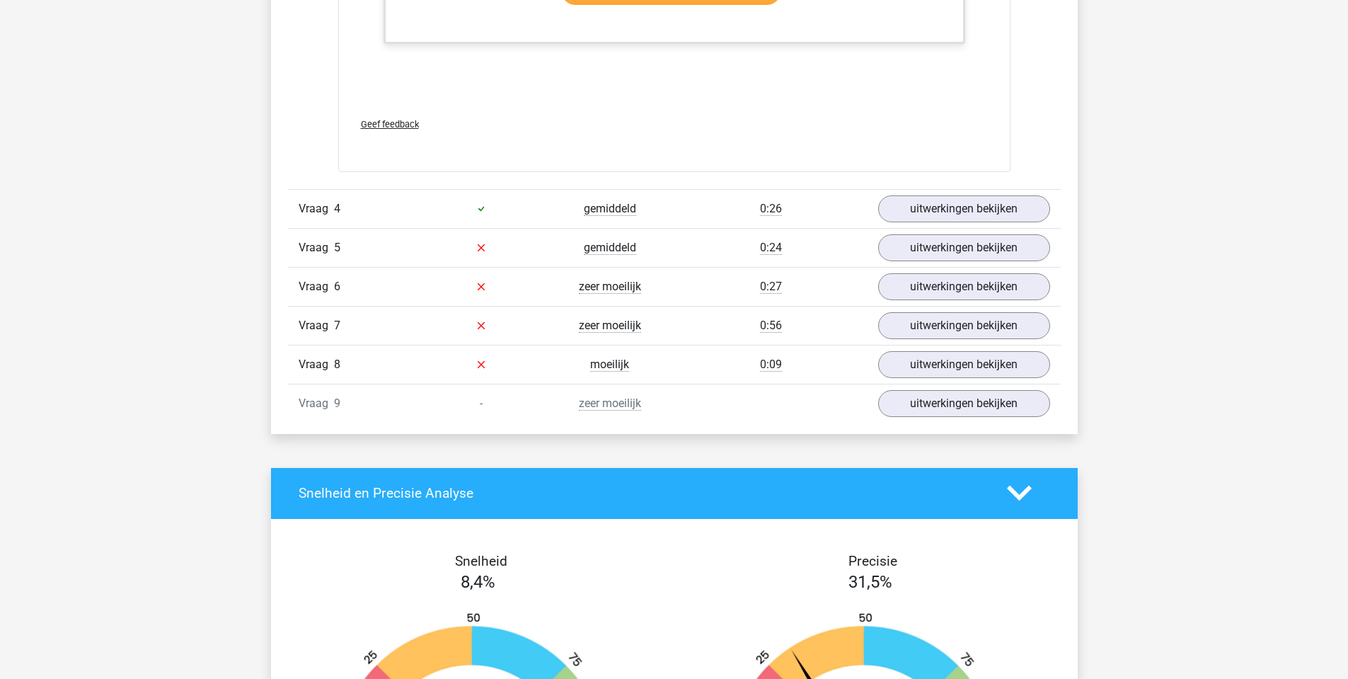
scroll to position [3397, 0]
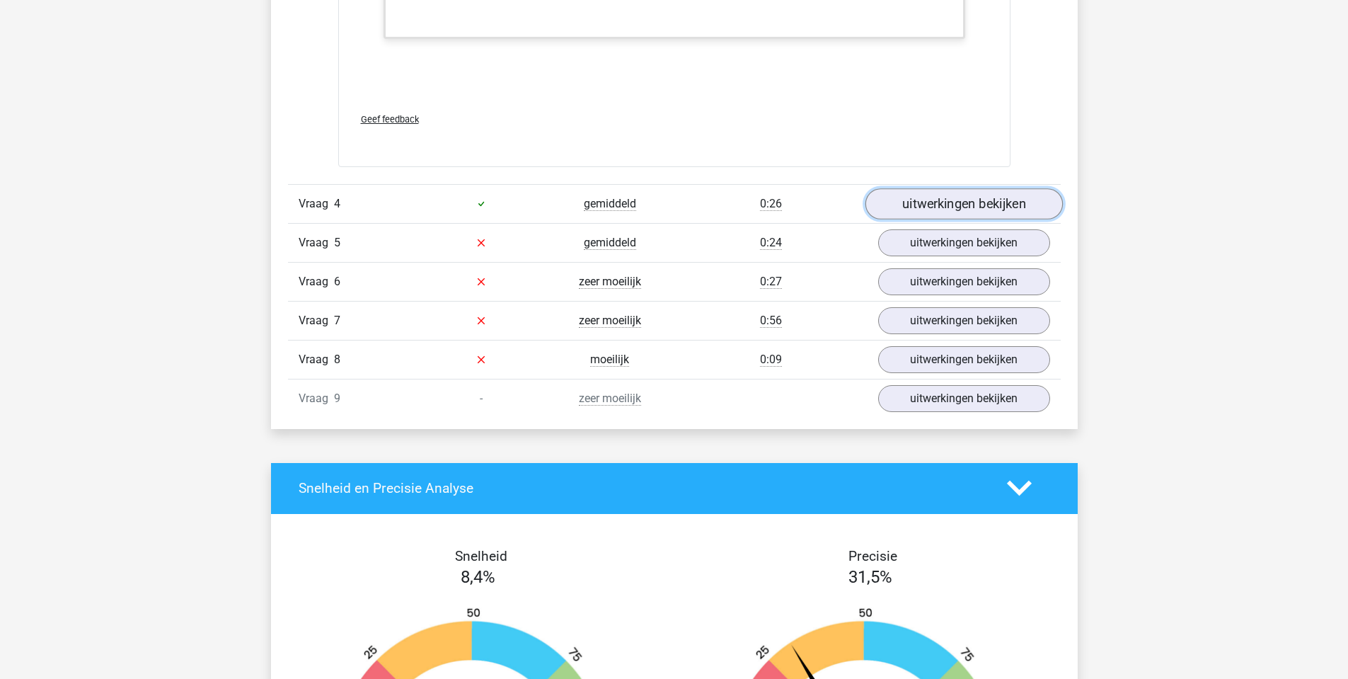
click at [959, 207] on link "uitwerkingen bekijken" at bounding box center [963, 203] width 197 height 31
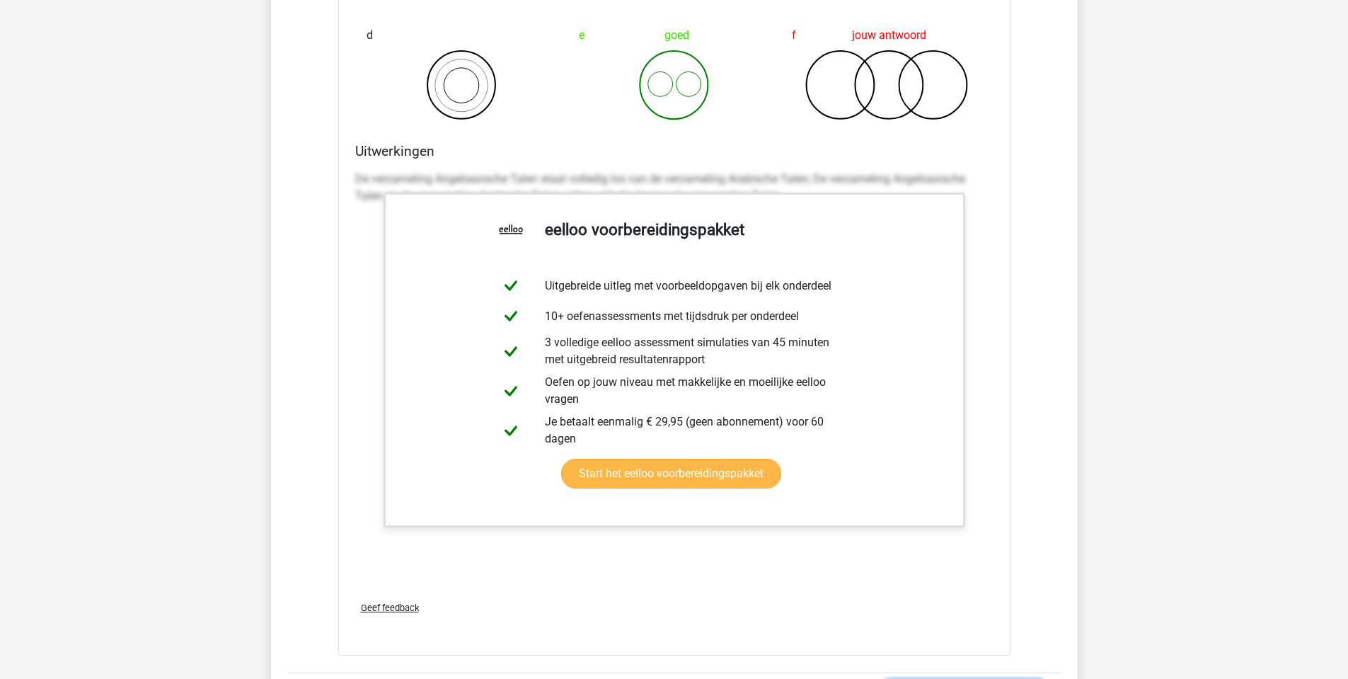
scroll to position [2902, 0]
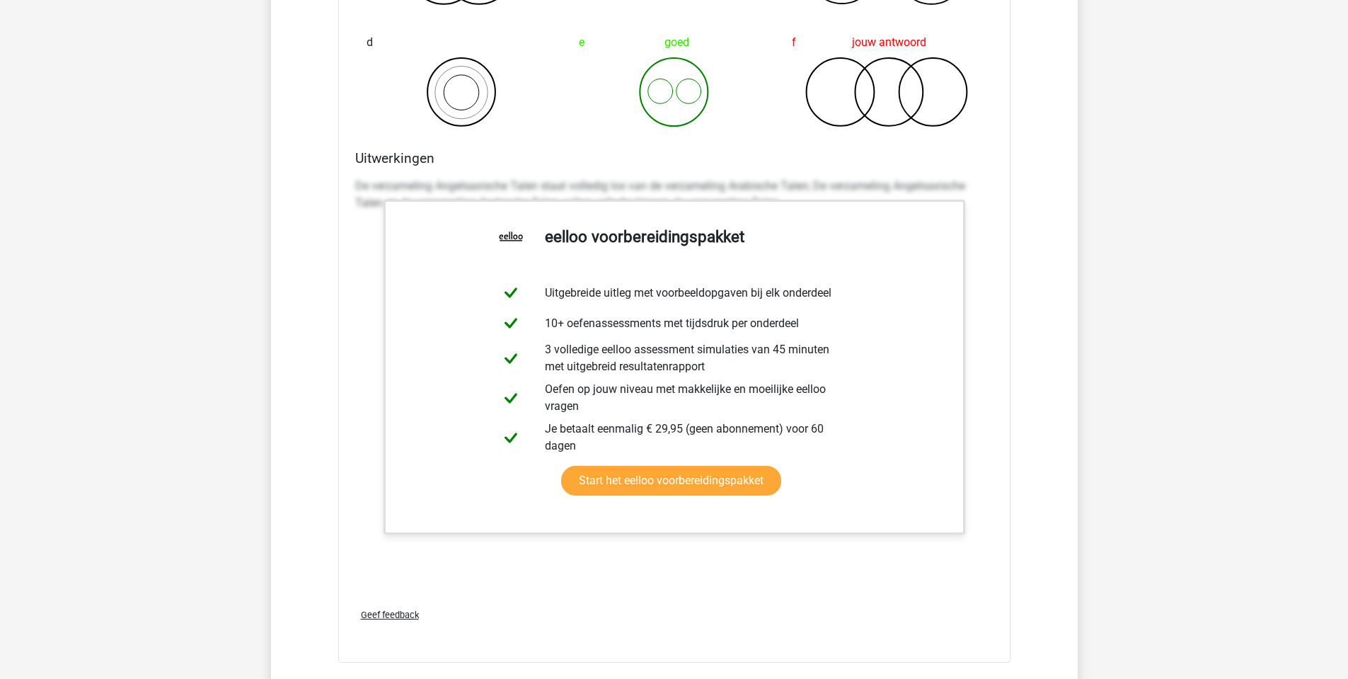
click at [520, 161] on h4 "Uitwerkingen" at bounding box center [674, 158] width 638 height 16
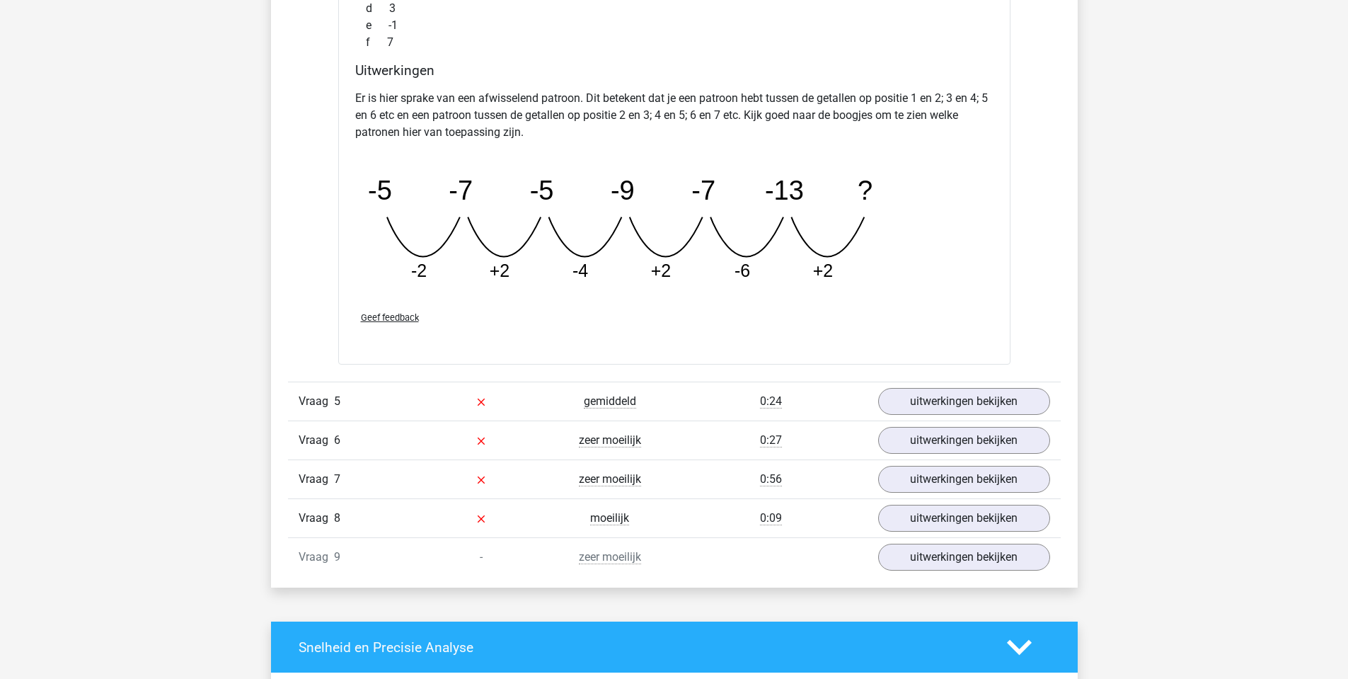
scroll to position [3892, 0]
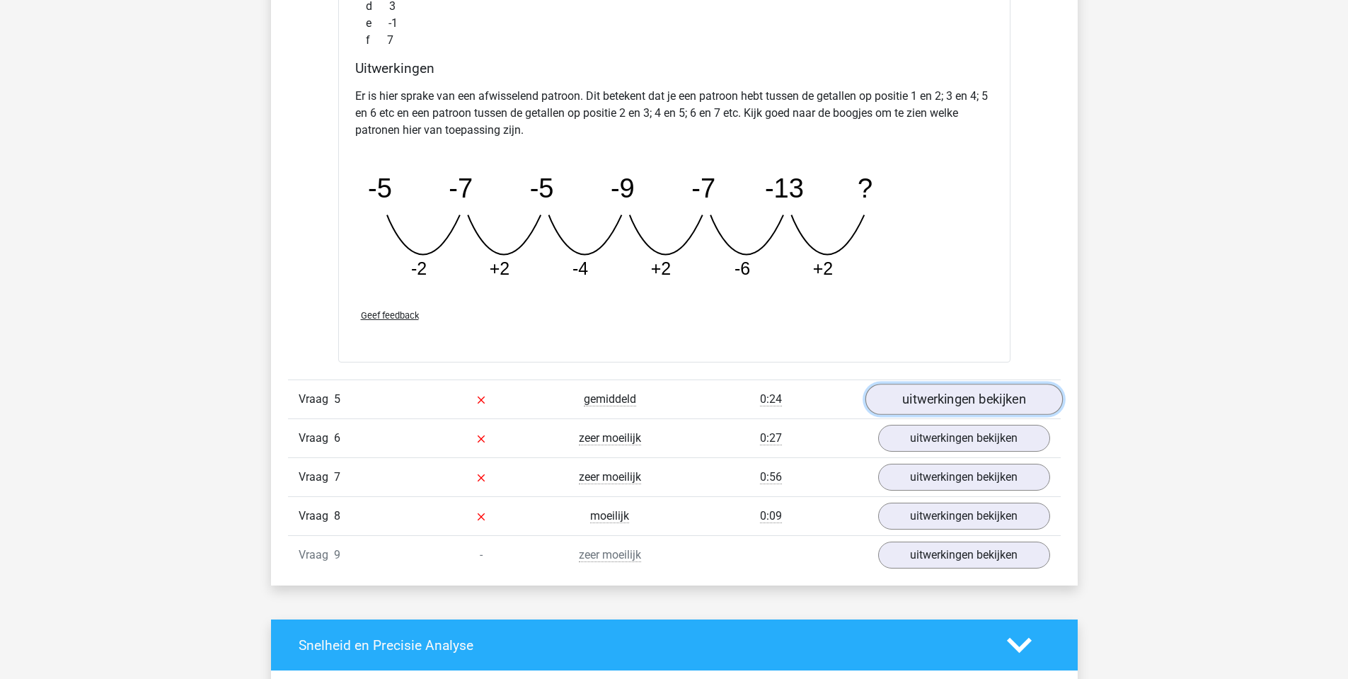
click at [973, 401] on link "uitwerkingen bekijken" at bounding box center [963, 399] width 197 height 31
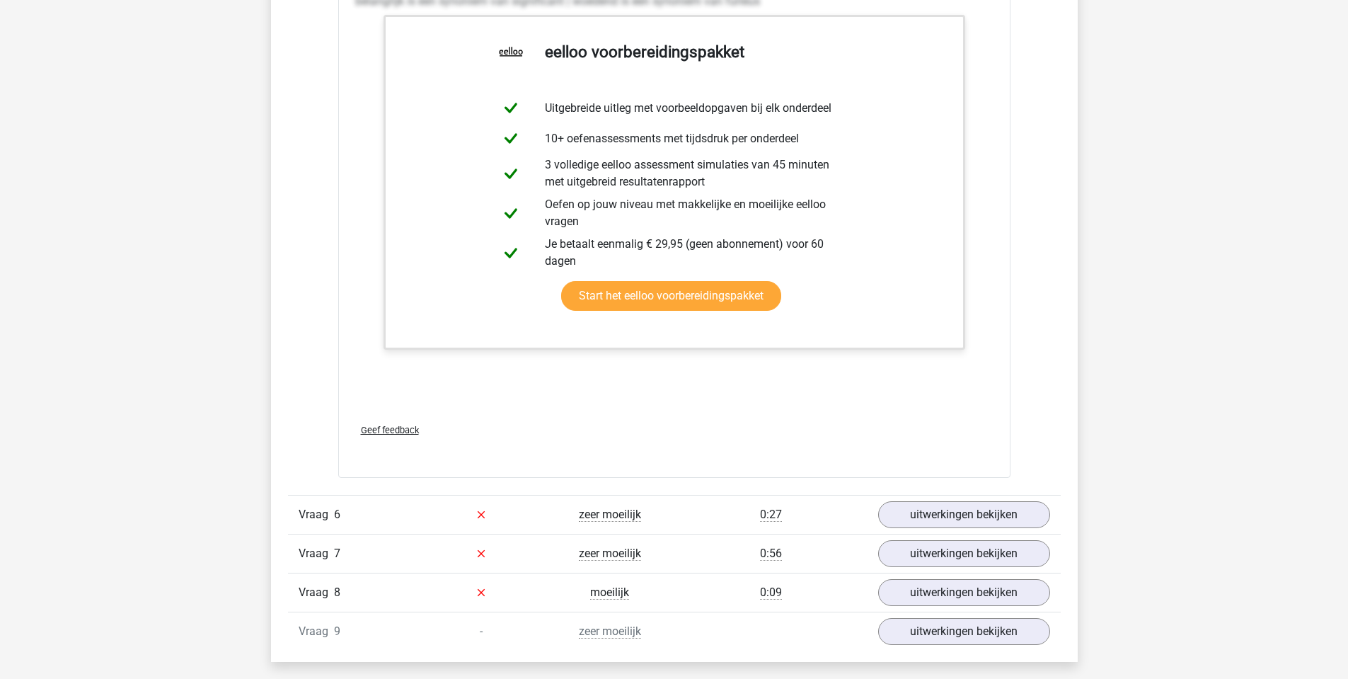
scroll to position [4529, 0]
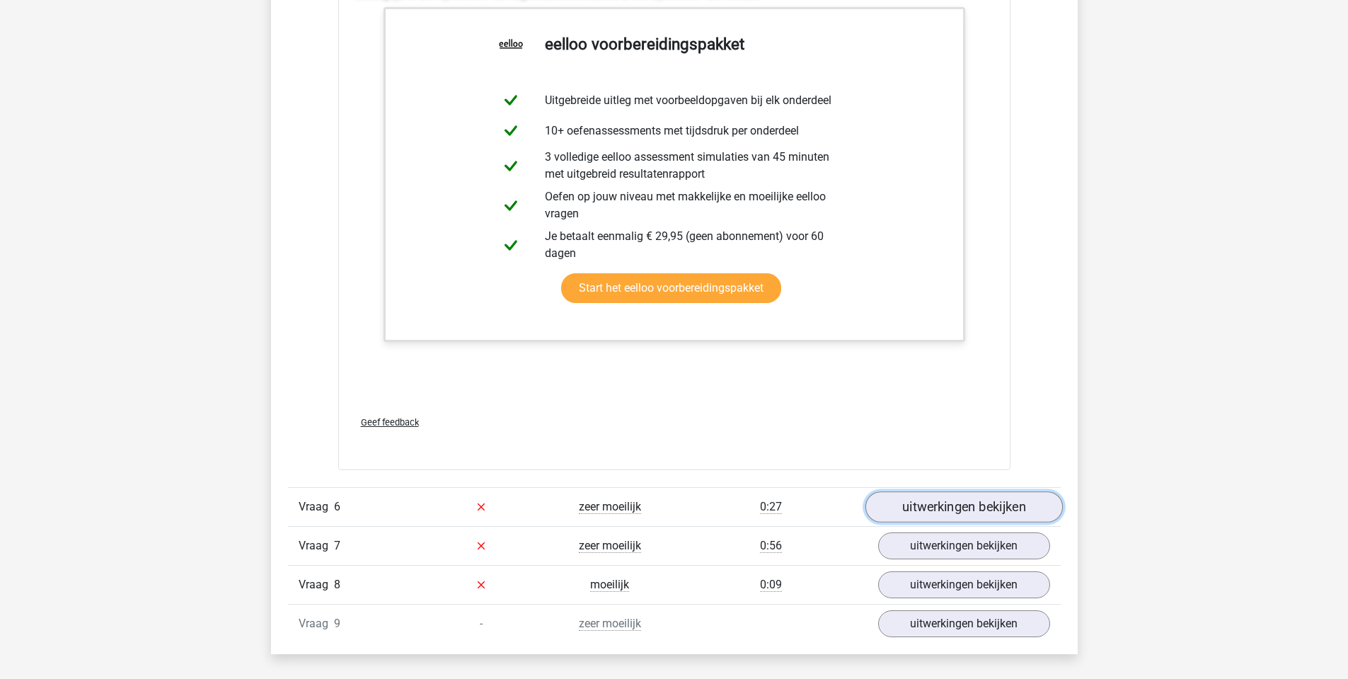
click at [988, 512] on link "uitwerkingen bekijken" at bounding box center [963, 506] width 197 height 31
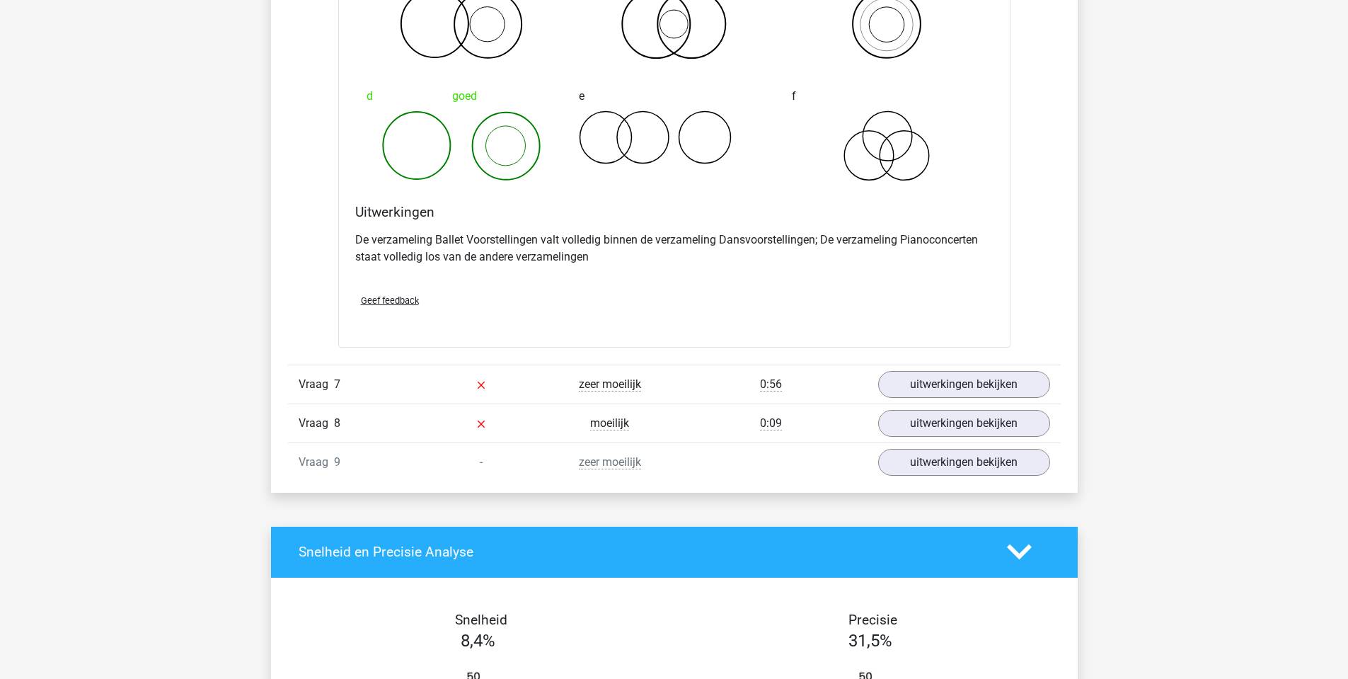
scroll to position [5237, 0]
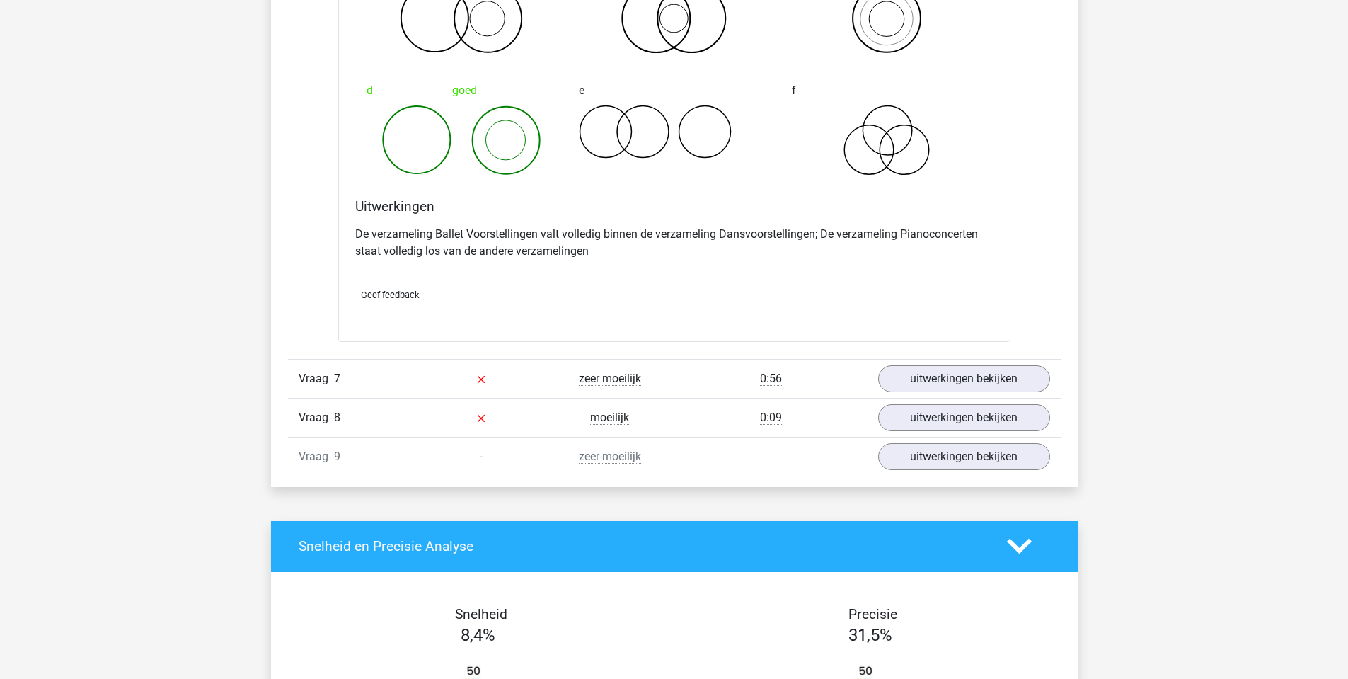
click at [937, 393] on div "Vraag 7 zeer moeilijk 0:56 uitwerkingen bekijken" at bounding box center [674, 378] width 773 height 39
click at [938, 389] on link "uitwerkingen bekijken" at bounding box center [963, 378] width 197 height 31
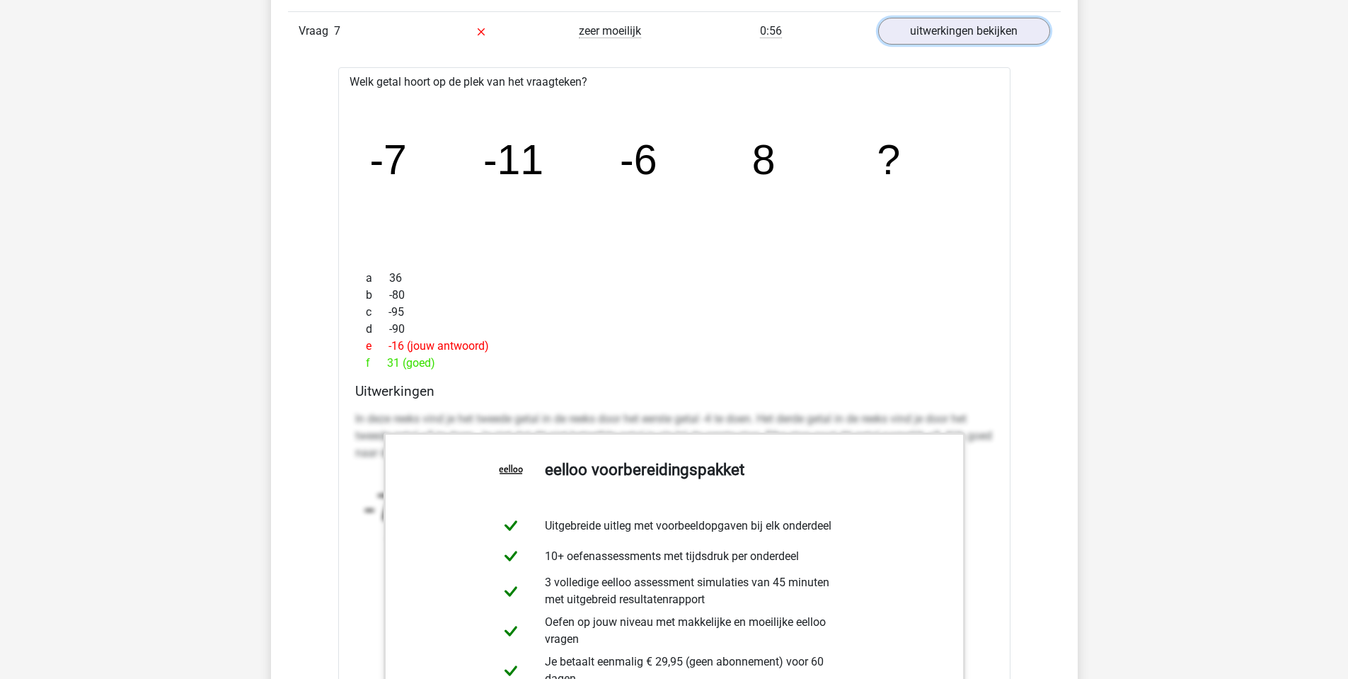
scroll to position [5591, 0]
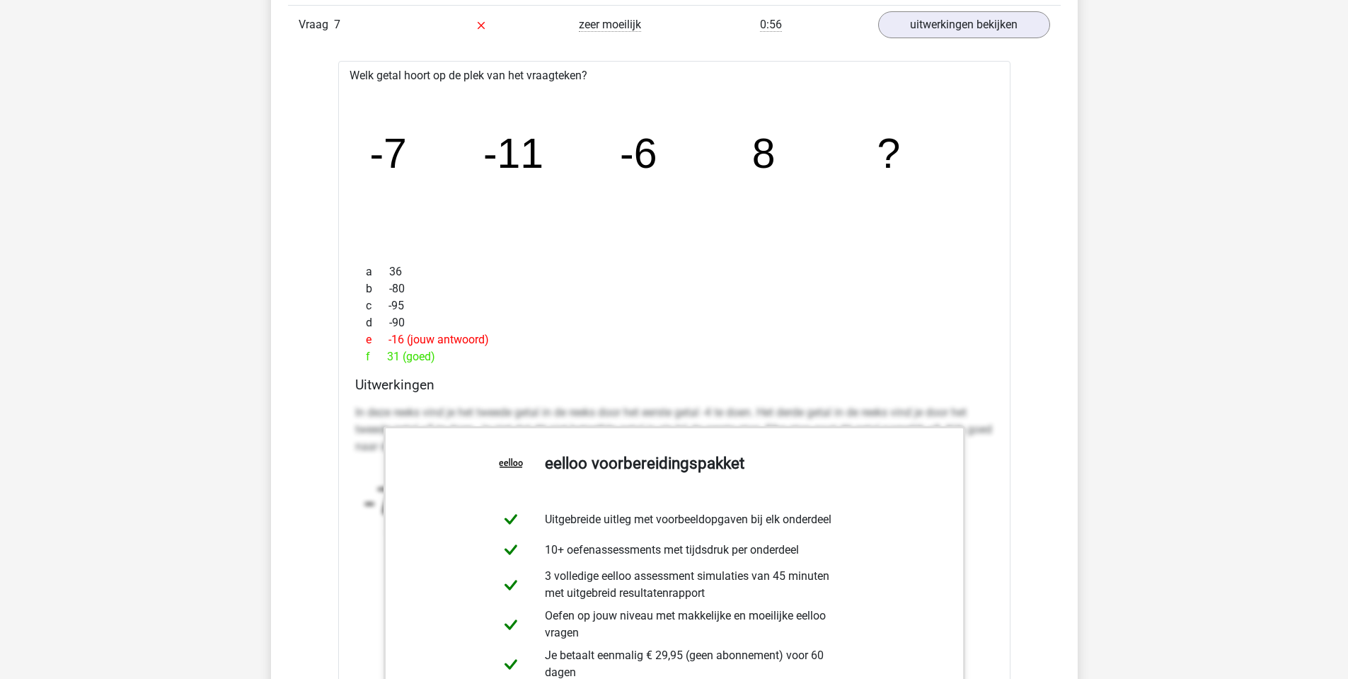
drag, startPoint x: 805, startPoint y: 431, endPoint x: 724, endPoint y: 404, distance: 85.7
click at [724, 404] on p "In deze reeks vind je het tweede getal in de reeks door het eerste getal -4 te …" at bounding box center [674, 429] width 638 height 51
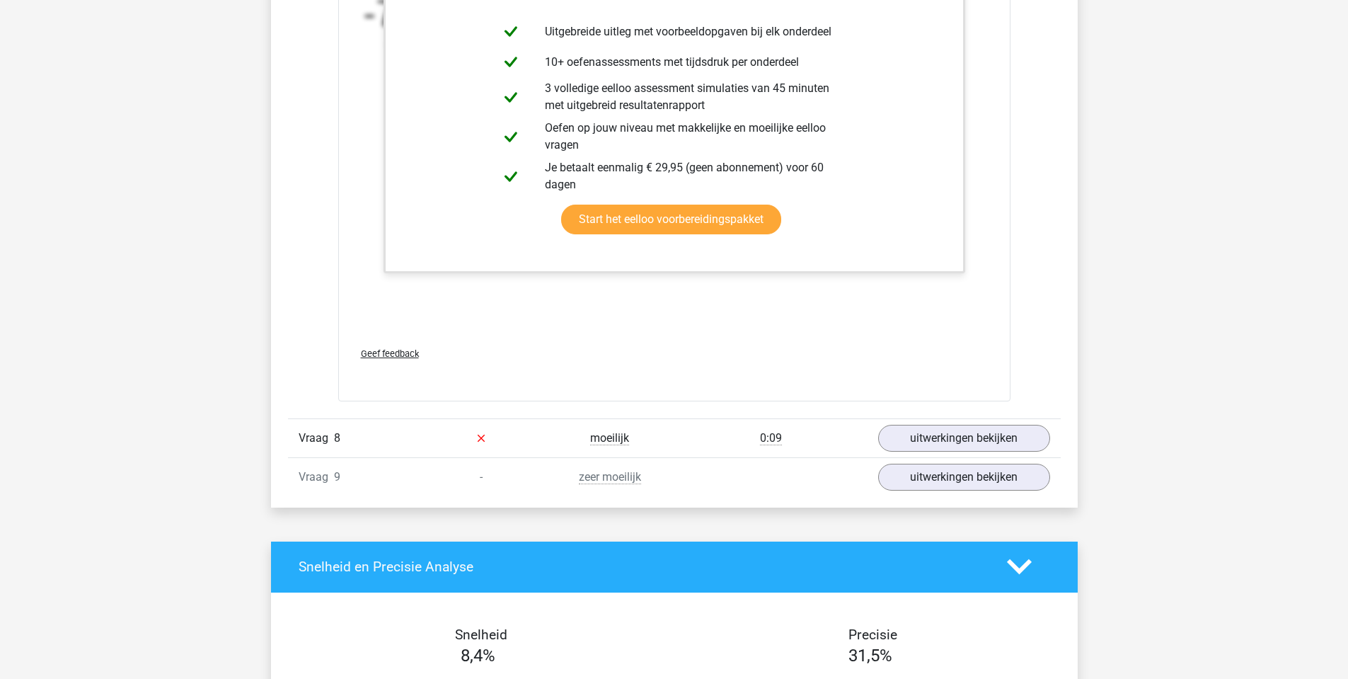
scroll to position [6086, 0]
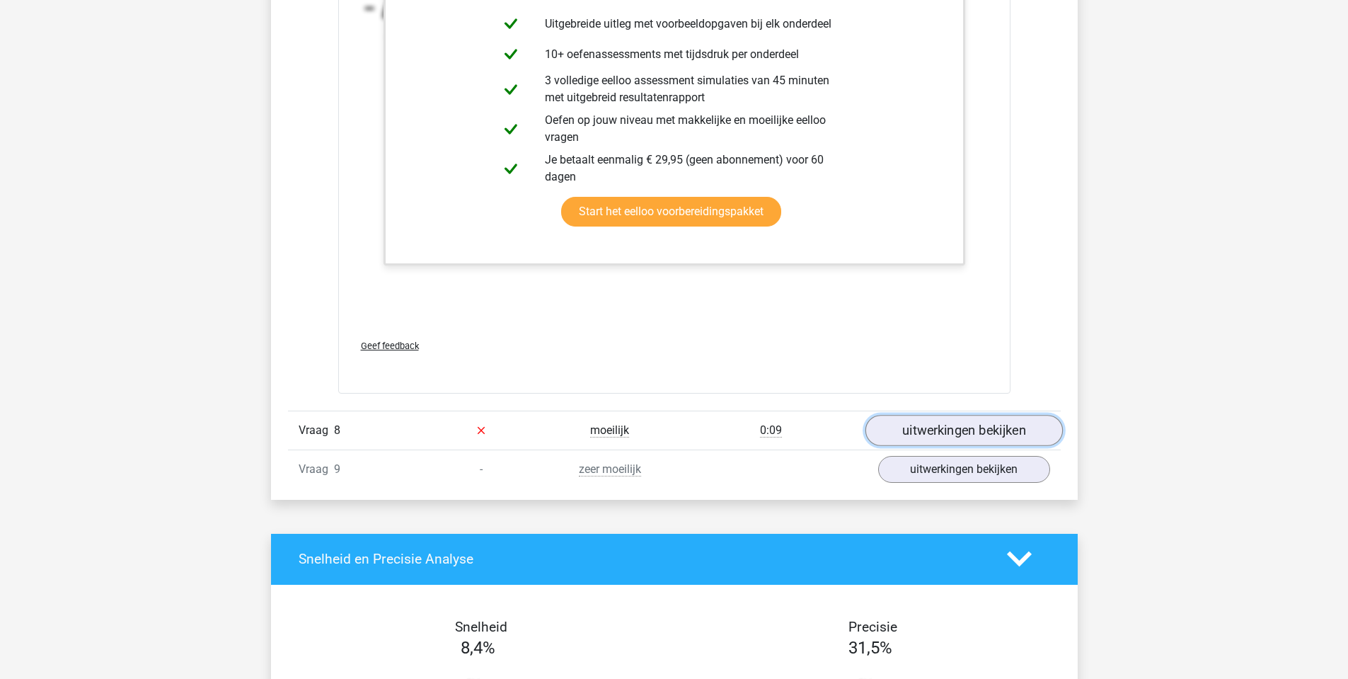
click at [931, 442] on link "uitwerkingen bekijken" at bounding box center [963, 430] width 197 height 31
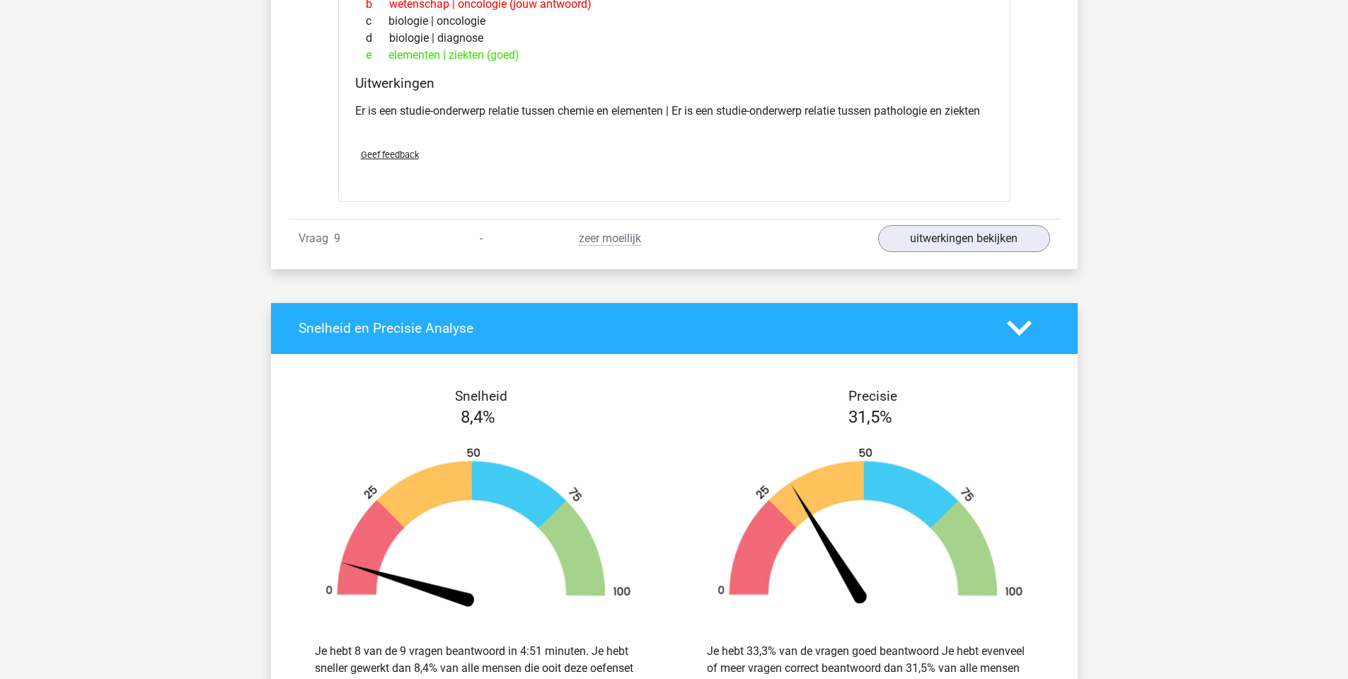
scroll to position [6794, 0]
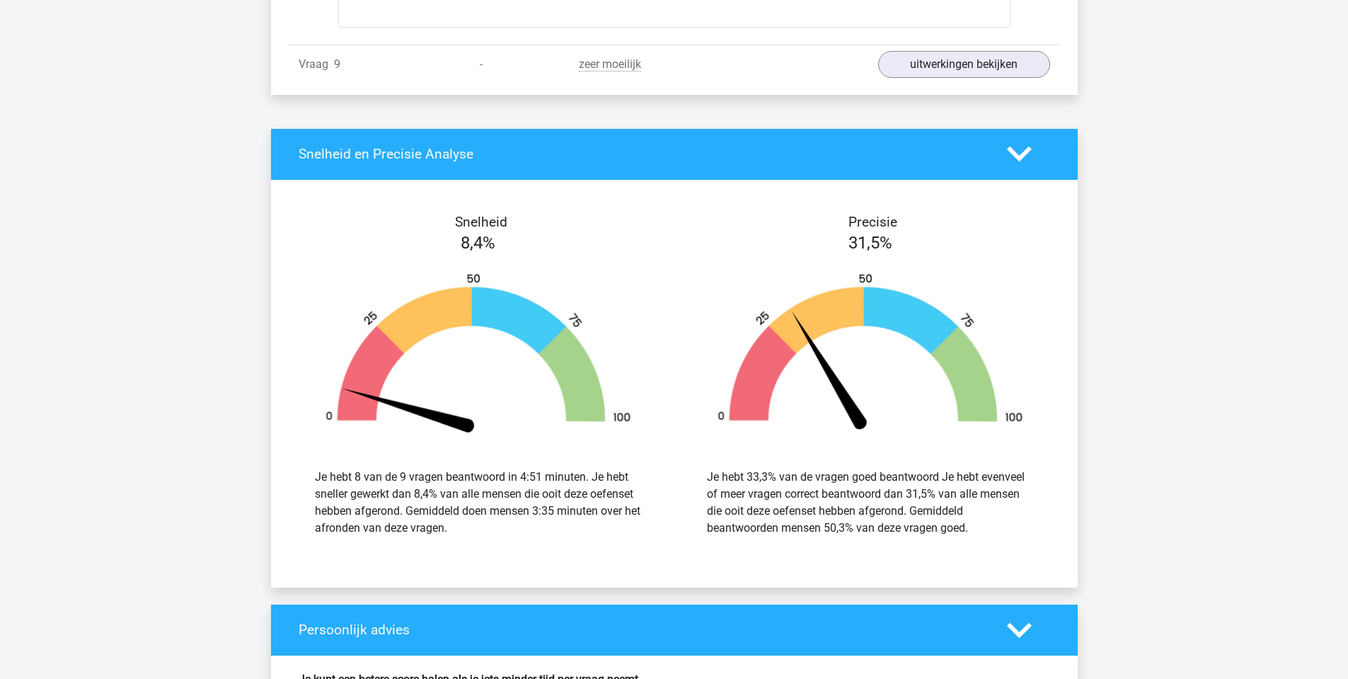
drag, startPoint x: 732, startPoint y: 441, endPoint x: 611, endPoint y: 422, distance: 122.5
click at [611, 422] on img at bounding box center [479, 353] width 350 height 162
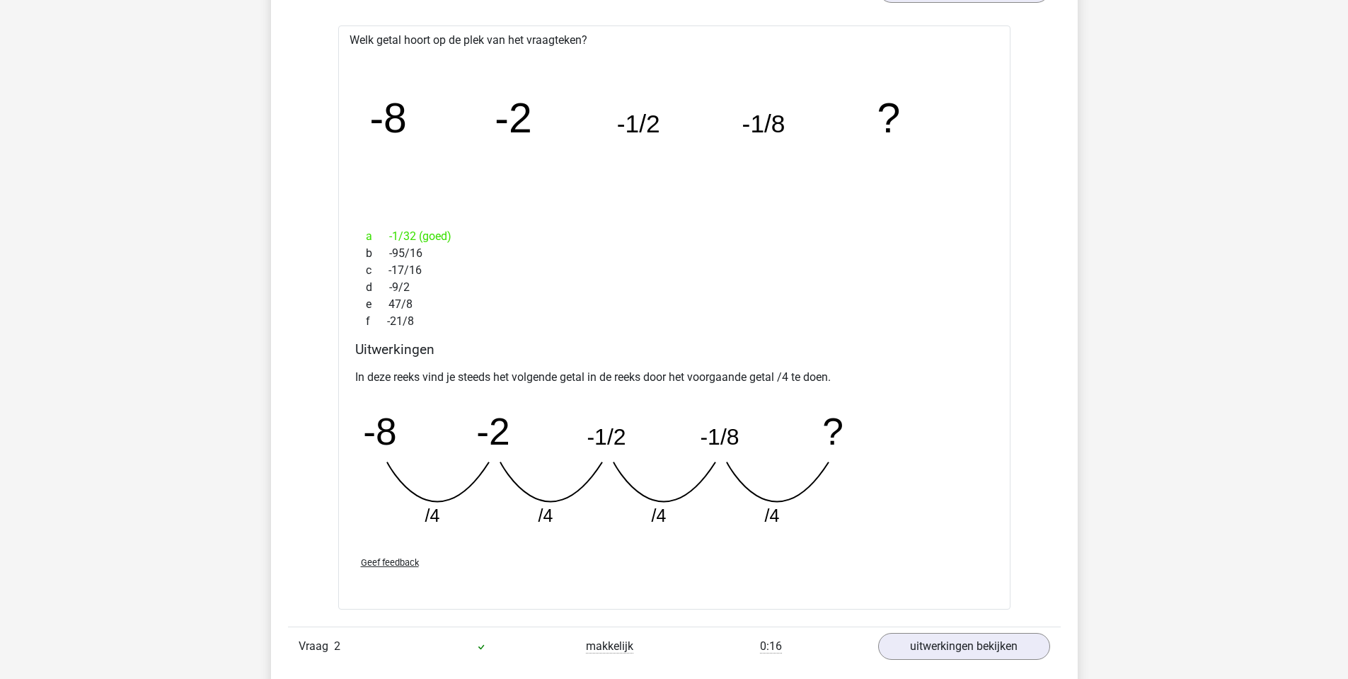
scroll to position [1628, 0]
